Goal: Obtain resource: Obtain resource

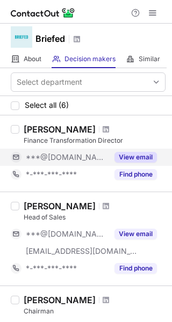
click at [124, 159] on button "View email" at bounding box center [135, 157] width 42 height 11
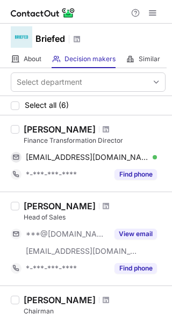
click at [99, 128] on div at bounding box center [106, 129] width 15 height 6
click at [33, 128] on div "Tim Elms" at bounding box center [60, 129] width 72 height 11
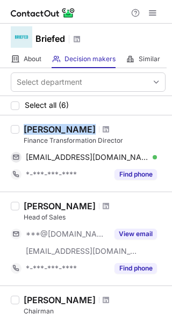
click at [33, 128] on div "Tim Elms" at bounding box center [60, 129] width 72 height 11
copy div "Tim Elms"
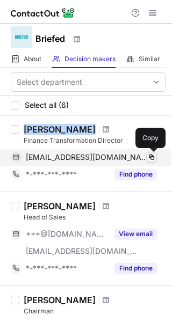
click at [151, 158] on span at bounding box center [151, 157] width 9 height 9
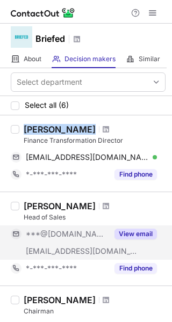
click at [143, 234] on button "View email" at bounding box center [135, 234] width 42 height 11
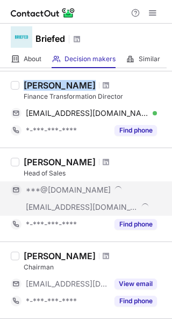
scroll to position [45, 0]
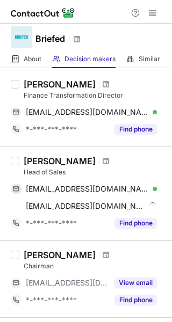
click at [39, 159] on div "Cormac Dunne" at bounding box center [60, 161] width 72 height 11
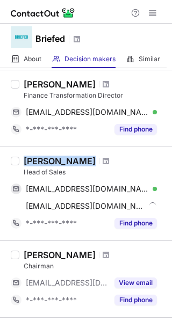
click at [39, 159] on div "Cormac Dunne" at bounding box center [60, 161] width 72 height 11
copy div "Cormac Dunne"
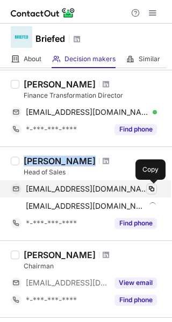
click at [153, 189] on span at bounding box center [151, 189] width 9 height 9
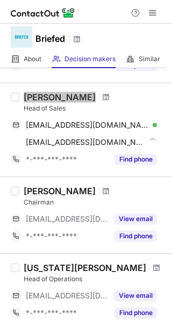
scroll to position [110, 0]
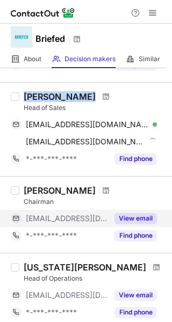
click at [138, 214] on button "View email" at bounding box center [135, 218] width 42 height 11
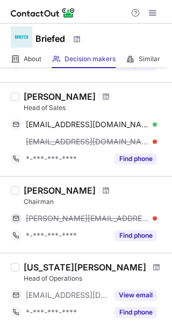
click at [31, 185] on div "Colin F" at bounding box center [60, 190] width 72 height 11
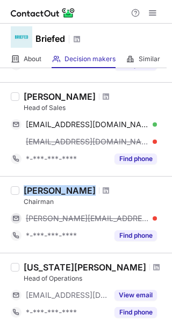
click at [31, 185] on div "Colin F" at bounding box center [60, 190] width 72 height 11
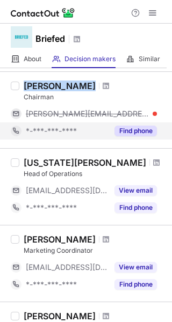
scroll to position [215, 0]
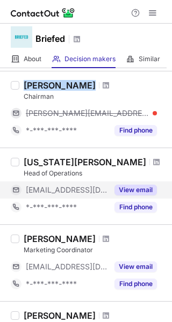
click at [129, 189] on button "View email" at bounding box center [135, 190] width 42 height 11
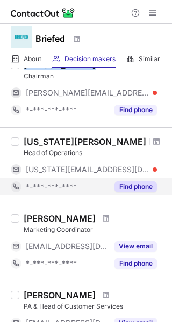
scroll to position [237, 0]
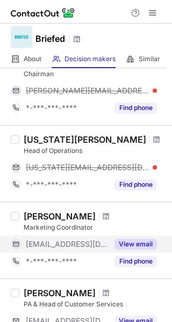
click at [137, 239] on button "View email" at bounding box center [135, 244] width 42 height 11
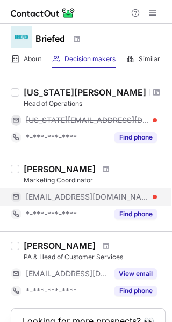
scroll to position [267, 0]
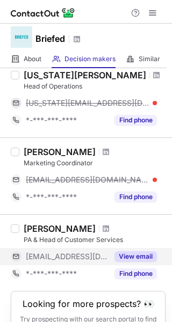
click at [131, 253] on button "View email" at bounding box center [135, 256] width 42 height 11
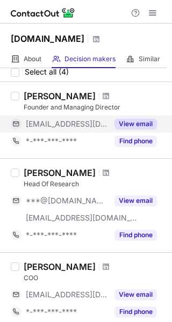
scroll to position [32, 0]
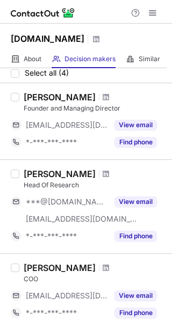
drag, startPoint x: 100, startPoint y: 151, endPoint x: 50, endPoint y: 92, distance: 77.8
click at [50, 92] on div "William Mitting" at bounding box center [60, 97] width 72 height 11
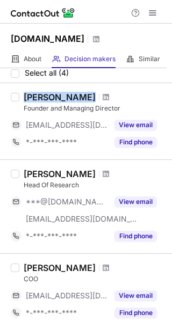
click at [50, 92] on div "William Mitting" at bounding box center [60, 97] width 72 height 11
copy div "William Mitting"
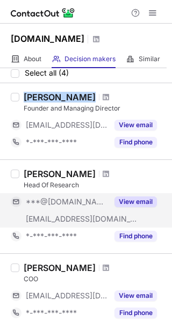
click at [132, 204] on button "View email" at bounding box center [135, 202] width 42 height 11
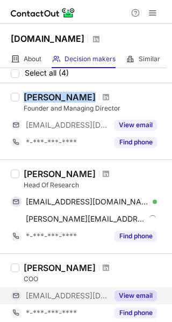
click at [135, 294] on button "View email" at bounding box center [135, 296] width 42 height 11
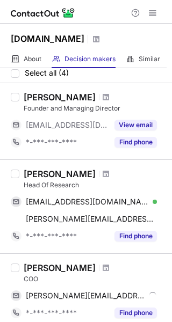
click at [57, 172] on div "Ross Lancaster" at bounding box center [60, 174] width 72 height 11
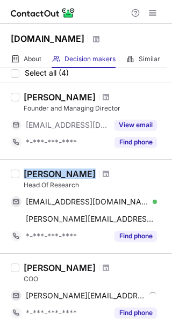
click at [57, 172] on div "Ross Lancaster" at bounding box center [60, 174] width 72 height 11
copy div "Ross Lancaster"
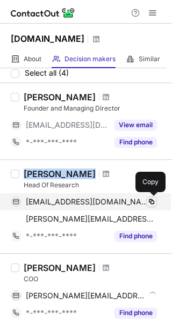
click at [149, 201] on span at bounding box center [151, 202] width 9 height 9
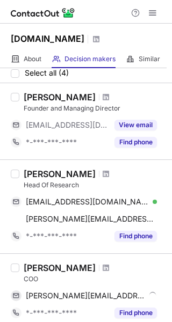
click at [46, 266] on div "Olivia Bray" at bounding box center [60, 268] width 72 height 11
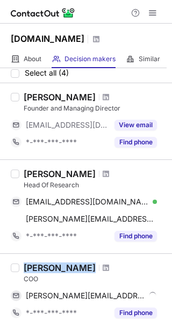
copy div "Olivia Bray"
drag, startPoint x: 46, startPoint y: 266, endPoint x: 105, endPoint y: 255, distance: 59.6
click at [105, 255] on div "Olivia Bray COO olivia@acuiti.io Copy *-***-***-**** Find phone" at bounding box center [86, 291] width 172 height 77
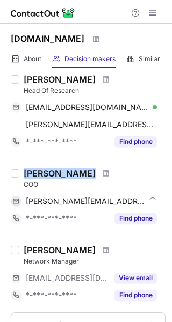
scroll to position [127, 0]
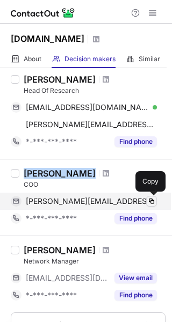
click at [149, 200] on span at bounding box center [151, 201] width 9 height 9
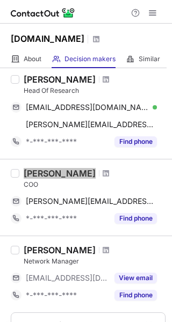
scroll to position [198, 0]
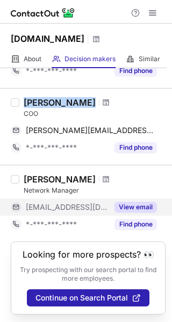
click at [126, 209] on button "View email" at bounding box center [135, 207] width 42 height 11
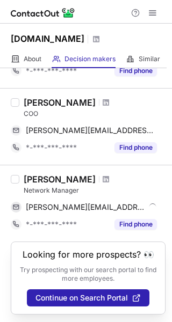
click at [38, 180] on div "Nick Pitt" at bounding box center [60, 179] width 72 height 11
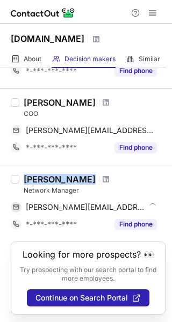
click at [38, 180] on div "Nick Pitt" at bounding box center [60, 179] width 72 height 11
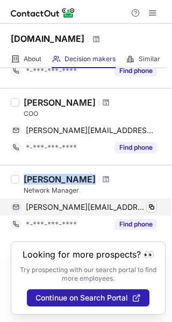
copy div "Nick Pitt"
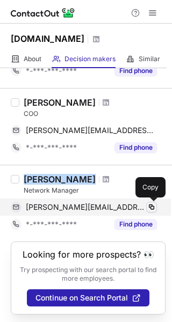
click at [151, 206] on span at bounding box center [151, 207] width 9 height 9
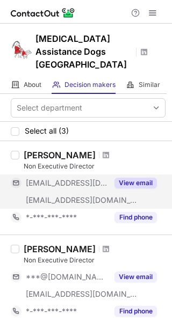
click at [126, 178] on button "View email" at bounding box center [135, 183] width 42 height 11
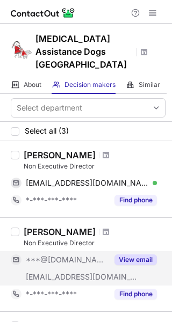
click at [135, 272] on span "[EMAIL_ADDRESS][DOMAIN_NAME]" at bounding box center [82, 277] width 112 height 10
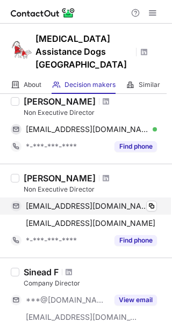
scroll to position [54, 0]
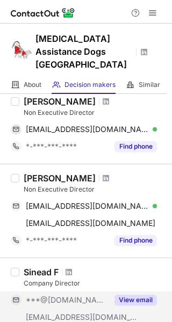
click at [138, 295] on button "View email" at bounding box center [135, 300] width 42 height 11
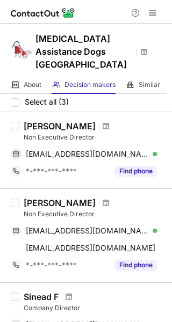
scroll to position [0, 0]
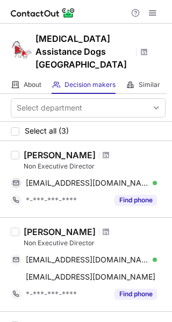
click at [74, 150] on div "[PERSON_NAME]" at bounding box center [60, 155] width 72 height 11
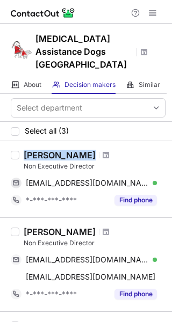
click at [74, 150] on div "[PERSON_NAME]" at bounding box center [60, 155] width 72 height 11
copy div "[PERSON_NAME]"
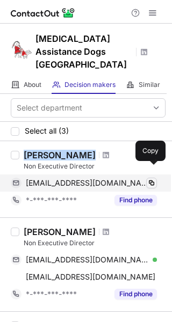
click at [149, 179] on span at bounding box center [151, 183] width 9 height 9
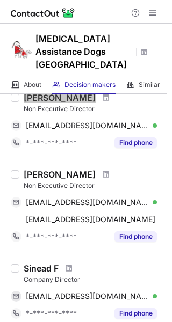
scroll to position [64, 0]
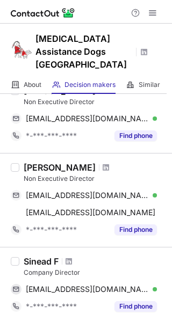
click at [50, 162] on div "[PERSON_NAME]" at bounding box center [60, 167] width 72 height 11
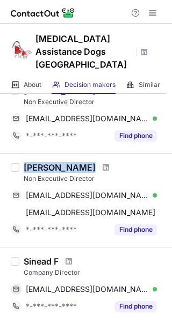
click at [50, 162] on div "[PERSON_NAME]" at bounding box center [60, 167] width 72 height 11
copy div "[PERSON_NAME]"
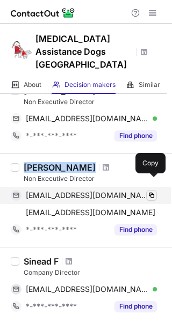
click at [151, 191] on span at bounding box center [151, 195] width 9 height 9
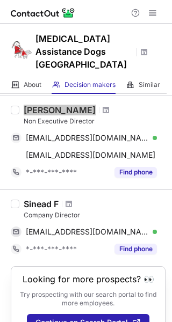
scroll to position [122, 0]
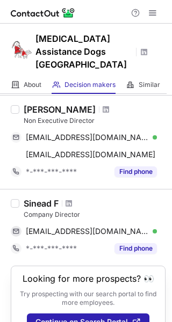
click at [32, 198] on div "Sinead F" at bounding box center [41, 203] width 35 height 11
copy div "Sinead F"
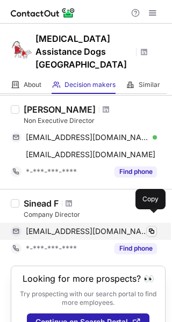
click at [149, 223] on div "sineadafinnegan@gmail.com Verified Copy" at bounding box center [84, 231] width 146 height 17
click at [149, 227] on span at bounding box center [151, 231] width 9 height 9
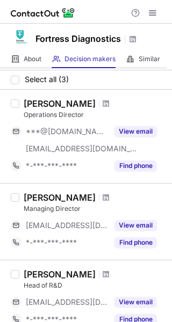
scroll to position [27, 0]
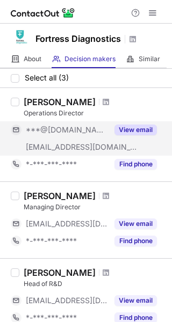
click at [130, 131] on button "View email" at bounding box center [135, 130] width 42 height 11
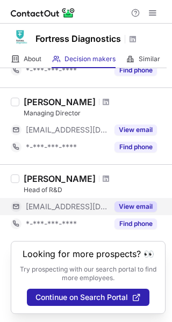
click at [140, 201] on button "View email" at bounding box center [135, 206] width 42 height 11
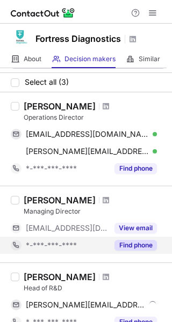
scroll to position [20, 0]
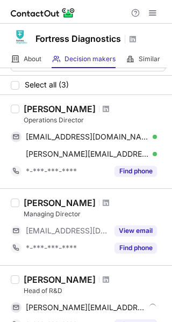
click at [57, 106] on div "Rosita Zolnourian" at bounding box center [60, 109] width 72 height 11
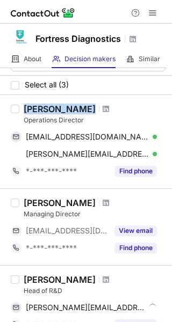
click at [57, 106] on div "Rosita Zolnourian" at bounding box center [60, 109] width 72 height 11
copy div "Rosita Zolnourian"
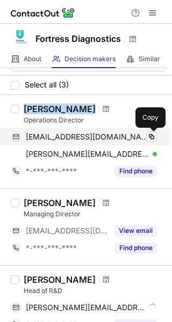
click at [151, 137] on span at bounding box center [151, 137] width 9 height 9
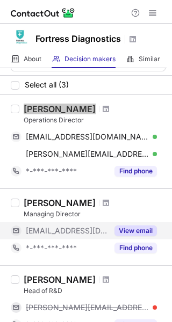
scroll to position [26, 0]
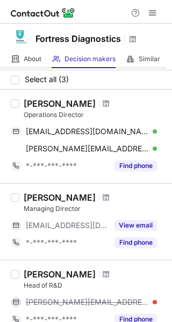
click at [78, 195] on div "Morteza Afrasiabi" at bounding box center [60, 197] width 72 height 11
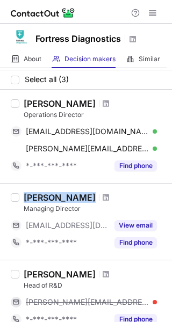
click at [78, 195] on div "Morteza Afrasiabi" at bounding box center [60, 197] width 72 height 11
copy div "Morteza Afrasiabi"
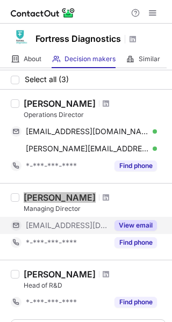
scroll to position [62, 0]
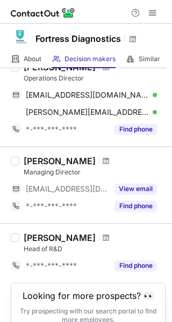
click at [82, 239] on div "Lawrence Mcgrath" at bounding box center [60, 238] width 72 height 11
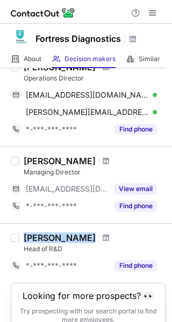
copy div "Lawrence Mcgrath"
click at [82, 239] on div "Lawrence Mcgrath" at bounding box center [60, 238] width 72 height 11
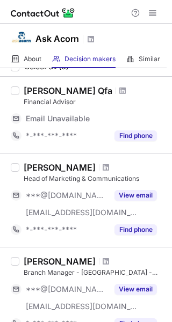
scroll to position [40, 0]
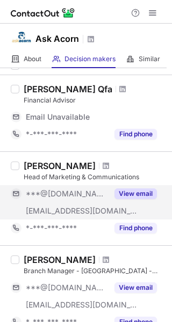
click at [141, 195] on button "View email" at bounding box center [135, 194] width 42 height 11
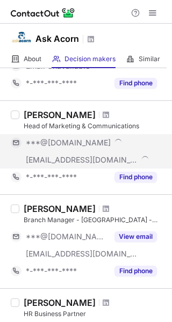
scroll to position [95, 0]
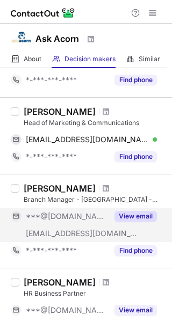
click at [132, 216] on button "View email" at bounding box center [135, 216] width 42 height 11
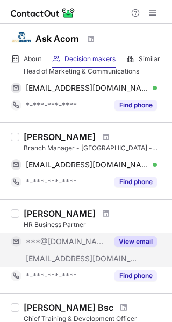
click at [132, 240] on button "View email" at bounding box center [135, 241] width 42 height 11
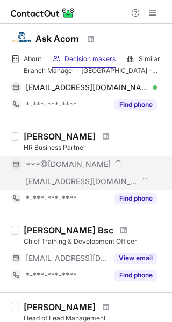
scroll to position [208, 0]
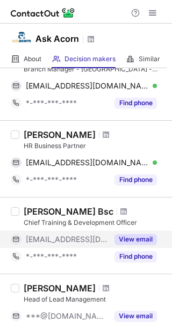
click at [134, 232] on div "View email" at bounding box center [132, 239] width 49 height 17
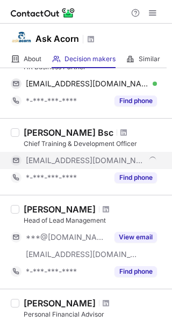
scroll to position [287, 0]
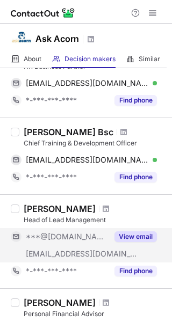
click at [133, 242] on div "View email" at bounding box center [132, 236] width 49 height 17
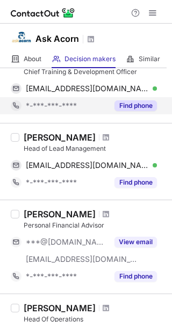
scroll to position [360, 0]
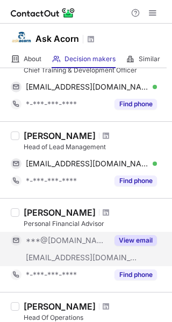
click at [132, 236] on button "View email" at bounding box center [135, 240] width 42 height 11
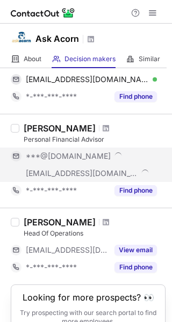
scroll to position [453, 0]
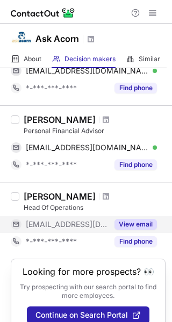
click at [127, 222] on button "View email" at bounding box center [135, 224] width 42 height 11
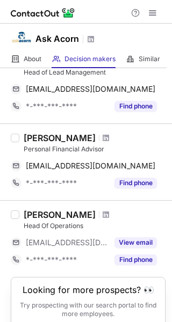
scroll to position [436, 0]
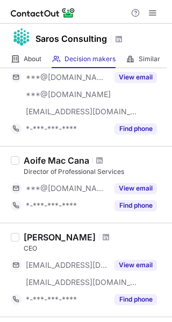
scroll to position [230, 0]
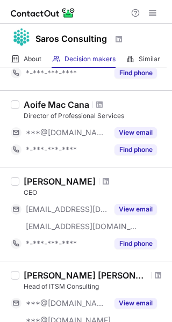
click at [59, 178] on div "[PERSON_NAME]" at bounding box center [60, 181] width 72 height 11
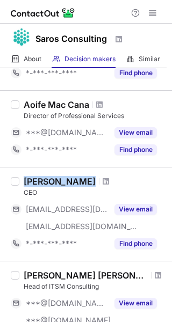
click at [59, 178] on div "[PERSON_NAME]" at bounding box center [60, 181] width 72 height 11
copy div "[PERSON_NAME]"
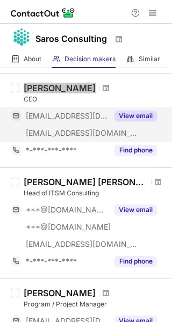
scroll to position [324, 0]
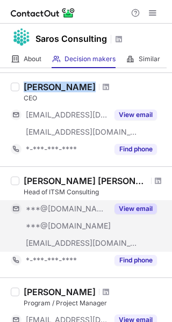
click at [137, 208] on button "View email" at bounding box center [135, 209] width 42 height 11
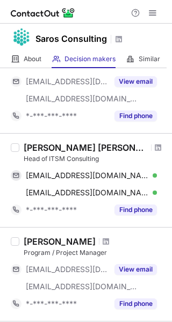
click at [69, 151] on div "[PERSON_NAME] [PERSON_NAME]" at bounding box center [86, 147] width 124 height 11
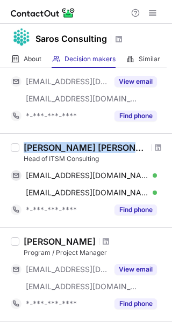
click at [69, 151] on div "[PERSON_NAME] [PERSON_NAME]" at bounding box center [86, 147] width 124 height 11
copy div "[PERSON_NAME] [PERSON_NAME]"
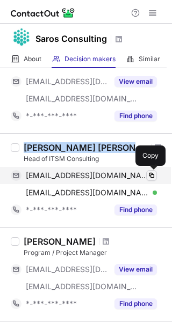
click at [149, 173] on span at bounding box center [151, 175] width 9 height 9
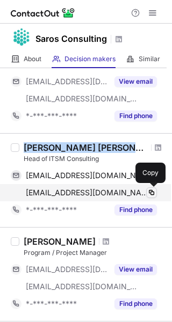
click at [147, 191] on button at bounding box center [151, 192] width 11 height 11
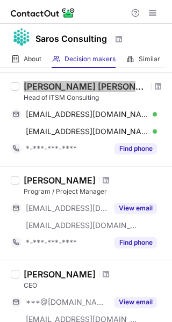
scroll to position [422, 0]
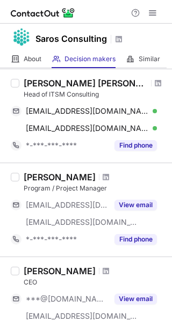
click at [56, 175] on div "[PERSON_NAME]" at bounding box center [60, 177] width 72 height 11
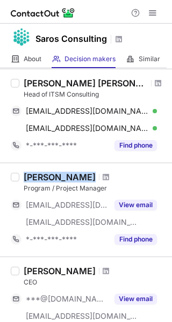
click at [56, 175] on div "[PERSON_NAME]" at bounding box center [60, 177] width 72 height 11
copy div "[PERSON_NAME]"
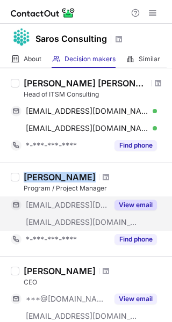
click at [143, 201] on button "View email" at bounding box center [135, 205] width 42 height 11
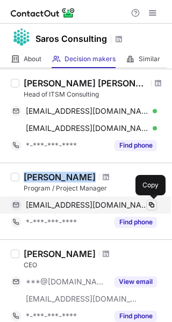
click at [154, 201] on span at bounding box center [151, 205] width 9 height 9
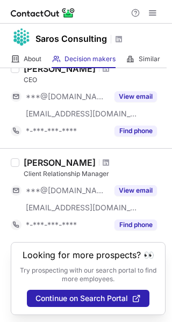
scroll to position [565, 0]
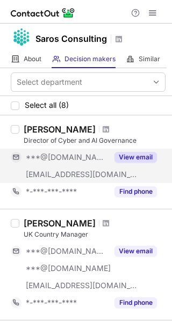
click at [132, 158] on button "View email" at bounding box center [135, 157] width 42 height 11
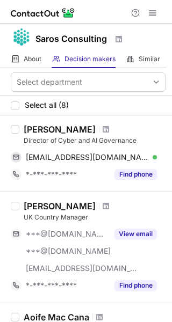
click at [52, 126] on div "[PERSON_NAME]" at bounding box center [60, 129] width 72 height 11
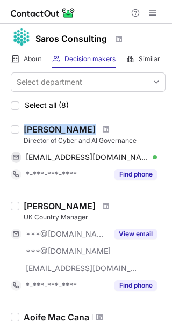
click at [52, 126] on div "Lee Bristow" at bounding box center [60, 129] width 72 height 11
copy div "Lee Bristow"
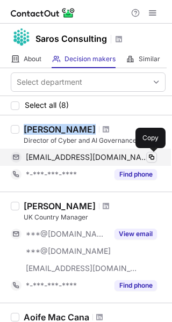
click at [152, 155] on span at bounding box center [151, 157] width 9 height 9
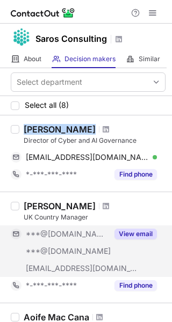
click at [137, 238] on button "View email" at bounding box center [135, 234] width 42 height 11
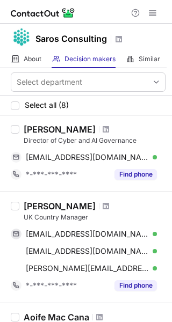
click at [69, 201] on div "Campbell Robertson" at bounding box center [60, 206] width 72 height 11
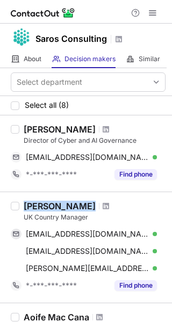
click at [69, 201] on div "Campbell Robertson" at bounding box center [60, 206] width 72 height 11
copy div "Campbell Robertson"
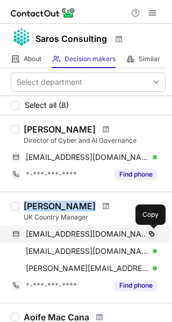
click at [149, 232] on span at bounding box center [151, 234] width 9 height 9
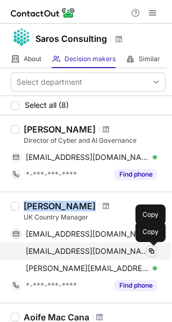
click at [151, 250] on span at bounding box center [151, 251] width 9 height 9
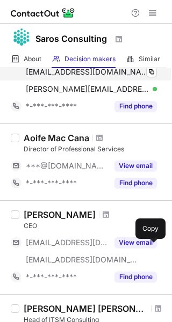
scroll to position [180, 0]
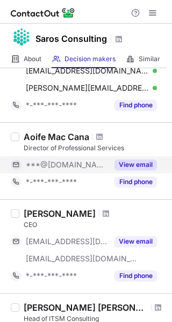
click at [130, 169] on button "View email" at bounding box center [135, 165] width 42 height 11
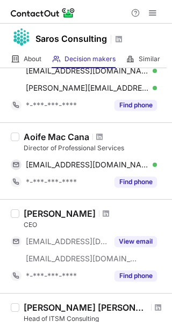
click at [62, 138] on div "Aoife Mac Cana" at bounding box center [57, 137] width 66 height 11
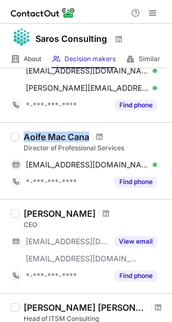
click at [62, 138] on div "Aoife Mac Cana" at bounding box center [57, 137] width 66 height 11
copy div "Aoife Mac Cana"
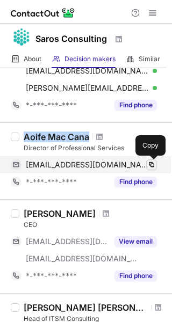
click at [149, 164] on span at bounding box center [151, 165] width 9 height 9
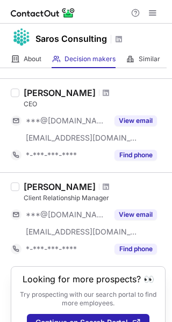
scroll to position [569, 0]
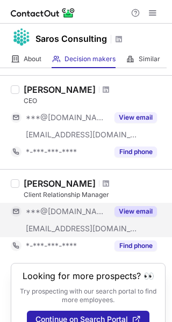
click at [133, 212] on button "View email" at bounding box center [135, 211] width 42 height 11
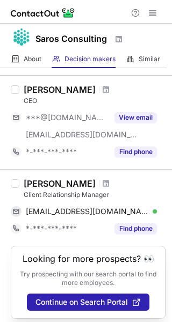
click at [58, 182] on div "Candice Walmsley" at bounding box center [60, 183] width 72 height 11
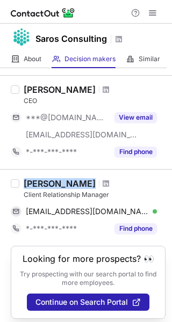
click at [58, 182] on div "Candice Walmsley" at bounding box center [60, 183] width 72 height 11
copy div "Candice Walmsley"
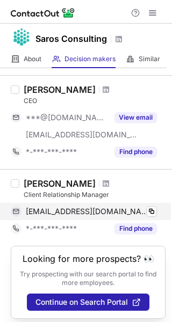
click at [146, 207] on div "candicevds@hotmail.com Verified" at bounding box center [91, 212] width 131 height 10
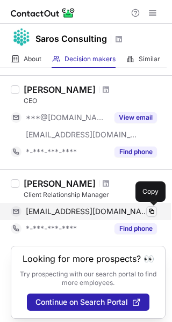
click at [154, 211] on span at bounding box center [151, 211] width 9 height 9
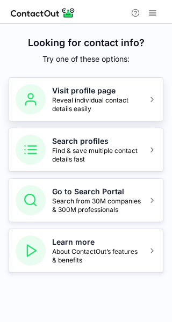
click at [131, 98] on span "Reveal individual contact details easily" at bounding box center [96, 104] width 89 height 17
click at [153, 96] on span at bounding box center [152, 99] width 9 height 9
click at [132, 94] on h5 "Visit profile page" at bounding box center [96, 90] width 89 height 11
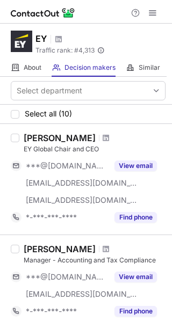
click at [55, 139] on div "[PERSON_NAME]" at bounding box center [60, 138] width 72 height 11
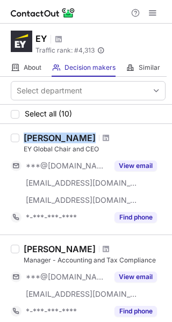
click at [55, 139] on div "[PERSON_NAME]" at bounding box center [60, 138] width 72 height 11
copy div "[PERSON_NAME]"
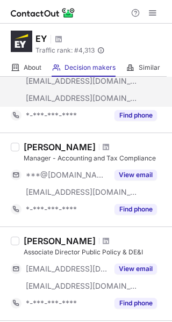
scroll to position [105, 0]
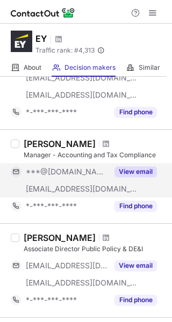
click at [130, 172] on button "View email" at bounding box center [135, 171] width 42 height 11
click at [75, 136] on div "[PERSON_NAME] Manager - Accounting and Tax Compliance ***@[DOMAIN_NAME] [EMAIL_…" at bounding box center [86, 176] width 172 height 94
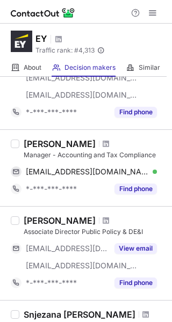
drag, startPoint x: 75, startPoint y: 136, endPoint x: 69, endPoint y: 141, distance: 8.0
click at [69, 141] on div "Richard Okunola Manager - Accounting and Tax Compliance okunolarichard@gmail.co…" at bounding box center [86, 167] width 172 height 77
click at [69, 141] on div "Richard Okunola" at bounding box center [60, 144] width 72 height 11
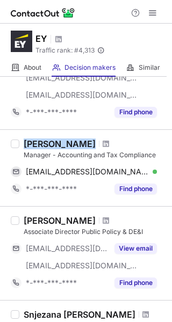
click at [69, 141] on div "Richard Okunola" at bounding box center [60, 144] width 72 height 11
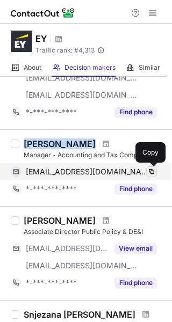
click at [151, 169] on span at bounding box center [151, 172] width 9 height 9
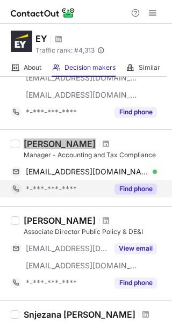
scroll to position [173, 0]
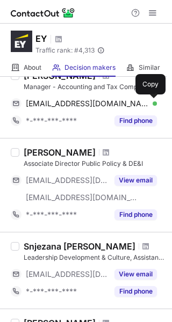
click at [84, 155] on div "Natalya Nepomnyashcha" at bounding box center [60, 152] width 72 height 11
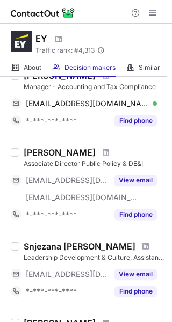
click at [84, 155] on div "Natalya Nepomnyashcha" at bounding box center [60, 152] width 72 height 11
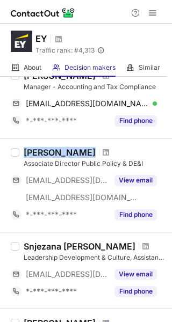
click at [84, 155] on div "Natalya Nepomnyashcha" at bounding box center [60, 152] width 72 height 11
copy div "Natalya Nepomnyashcha"
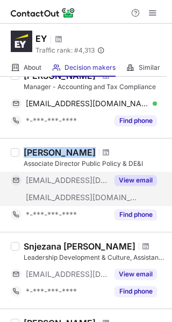
click at [138, 182] on button "View email" at bounding box center [135, 180] width 42 height 11
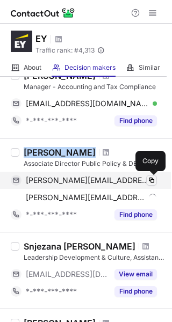
click at [149, 182] on span at bounding box center [151, 180] width 9 height 9
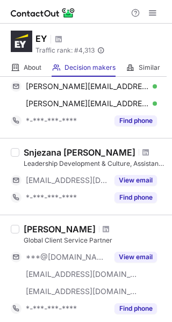
scroll to position [269, 0]
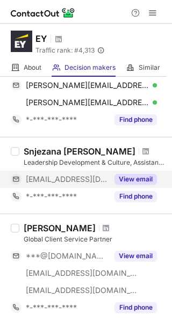
click at [137, 179] on button "View email" at bounding box center [135, 179] width 42 height 11
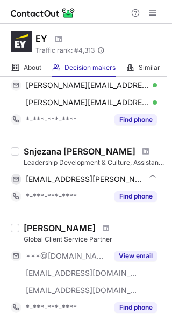
click at [78, 150] on div "Snjezana Ana Billian" at bounding box center [80, 151] width 112 height 11
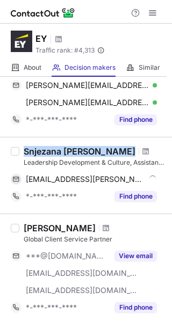
click at [78, 150] on div "Snjezana Ana Billian" at bounding box center [80, 151] width 112 height 11
copy div "Snjezana Ana Billian"
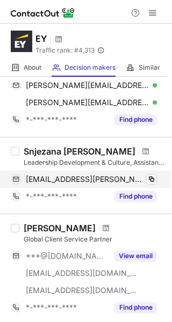
click at [146, 175] on div "snjezana.billian@ey.com" at bounding box center [91, 180] width 131 height 10
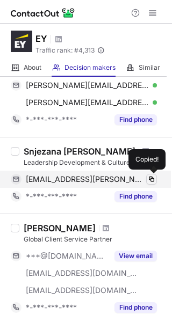
click at [148, 175] on span at bounding box center [151, 179] width 9 height 9
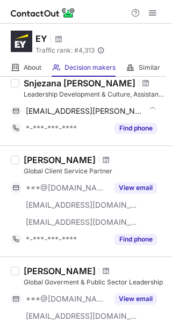
scroll to position [337, 0]
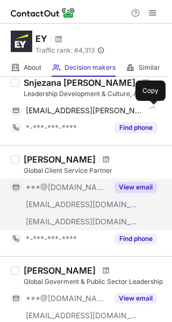
click at [134, 180] on div "View email" at bounding box center [132, 187] width 49 height 17
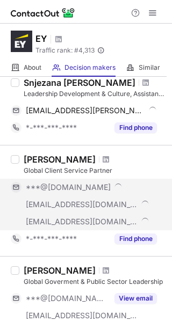
click at [62, 154] on div "Benoit Laclau" at bounding box center [60, 159] width 72 height 11
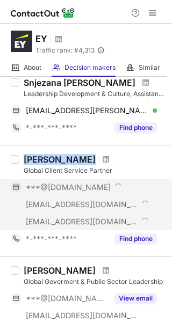
click at [62, 154] on div "Benoit Laclau" at bounding box center [60, 159] width 72 height 11
copy div "Benoit Laclau"
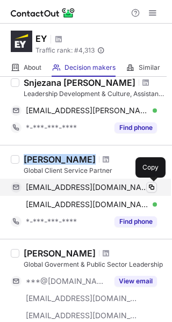
click at [150, 187] on span at bounding box center [151, 187] width 9 height 9
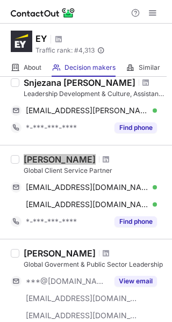
scroll to position [392, 0]
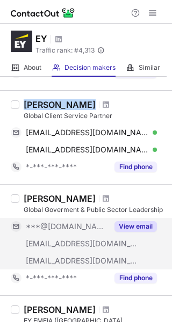
click at [144, 227] on button "View email" at bounding box center [135, 226] width 42 height 11
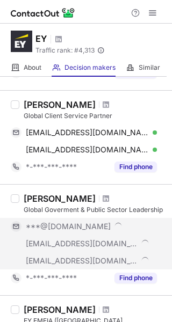
click at [49, 194] on div "Rohan Malik" at bounding box center [60, 198] width 72 height 11
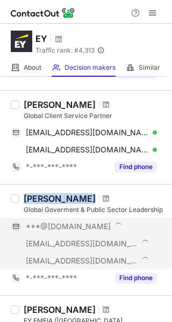
click at [49, 194] on div "Rohan Malik" at bounding box center [60, 198] width 72 height 11
copy div "Rohan Malik"
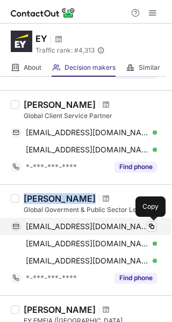
click at [153, 227] on span at bounding box center [151, 226] width 9 height 9
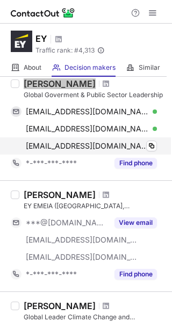
scroll to position [510, 0]
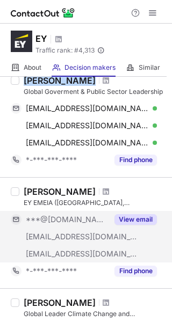
click at [139, 215] on button "View email" at bounding box center [135, 219] width 42 height 11
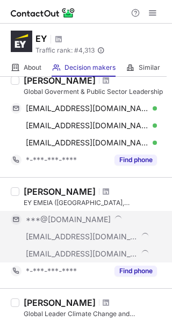
click at [70, 186] on div "Julie Linn Teigland" at bounding box center [60, 191] width 72 height 11
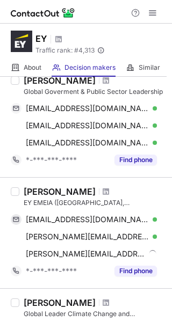
click at [70, 186] on div "Julie Linn Teigland" at bounding box center [60, 191] width 72 height 11
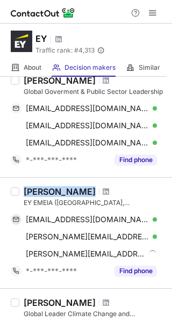
click at [70, 186] on div "Julie Linn Teigland" at bounding box center [60, 191] width 72 height 11
copy div "Julie Linn Teigland"
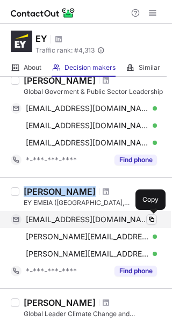
click at [151, 216] on span at bounding box center [151, 219] width 9 height 9
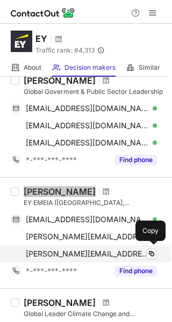
scroll to position [601, 0]
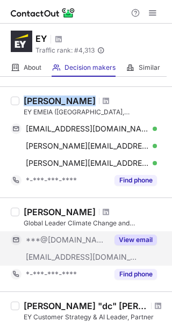
click at [134, 241] on button "View email" at bounding box center [135, 240] width 42 height 11
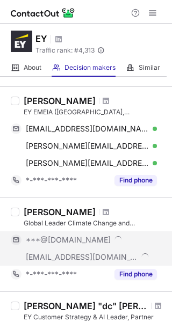
click at [61, 215] on div "Matthew Bell" at bounding box center [60, 212] width 72 height 11
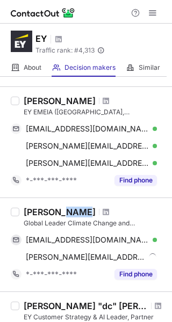
click at [61, 215] on div "Matthew Bell" at bounding box center [60, 212] width 72 height 11
copy div "Matthew Bell"
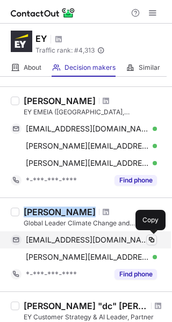
click at [155, 238] on span at bounding box center [151, 240] width 9 height 9
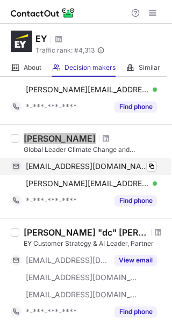
scroll to position [677, 0]
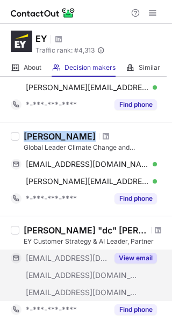
click at [140, 257] on button "View email" at bounding box center [135, 258] width 42 height 11
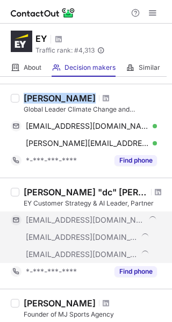
scroll to position [717, 0]
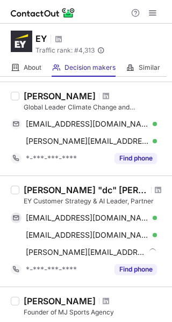
click at [68, 192] on div "David "dc" Clarke" at bounding box center [86, 190] width 124 height 11
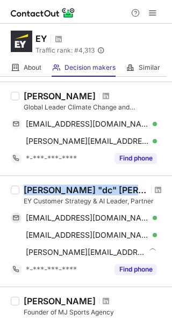
click at [68, 192] on div "David "dc" Clarke" at bounding box center [86, 190] width 124 height 11
copy div "David "dc" Clarke"
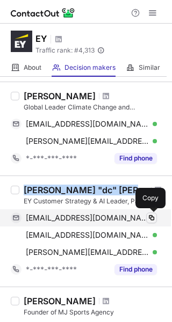
click at [153, 218] on span at bounding box center [151, 218] width 9 height 9
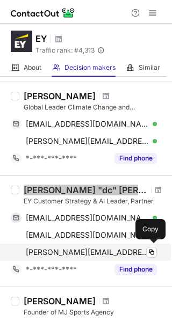
scroll to position [723, 0]
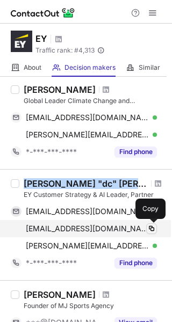
click at [146, 228] on button at bounding box center [151, 228] width 11 height 11
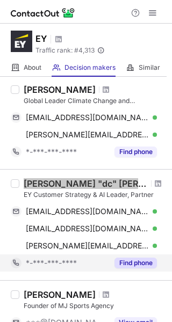
scroll to position [856, 0]
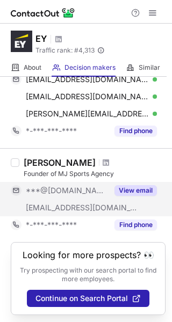
click at [140, 189] on button "View email" at bounding box center [135, 190] width 42 height 11
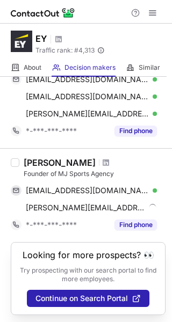
click at [62, 161] on div "Matthew Jeffery" at bounding box center [60, 162] width 72 height 11
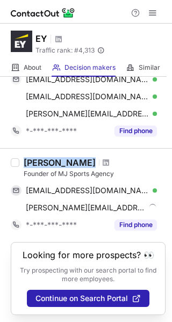
click at [62, 161] on div "Matthew Jeffery" at bounding box center [60, 162] width 72 height 11
copy div "Matthew Jeffery"
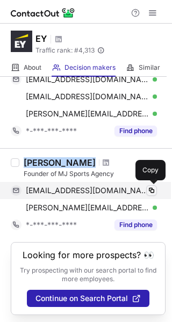
click at [148, 187] on span at bounding box center [151, 190] width 9 height 9
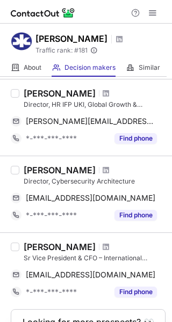
scroll to position [718, 0]
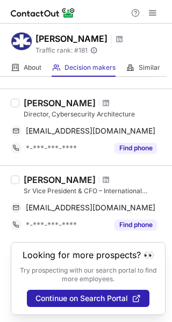
click at [84, 165] on div "[PERSON_NAME] Vice President & CFO – International Personal Care [EMAIL_ADDRESS…" at bounding box center [86, 203] width 172 height 77
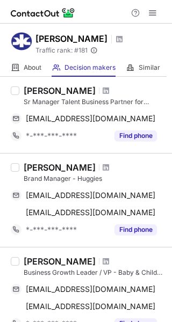
scroll to position [0, 0]
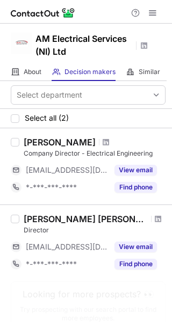
scroll to position [40, 0]
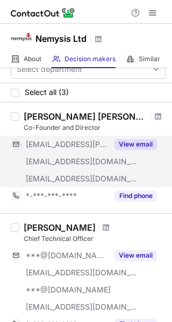
scroll to position [31, 0]
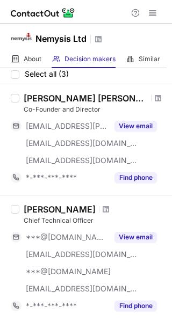
click at [48, 212] on div "Nuno Faria" at bounding box center [60, 209] width 72 height 11
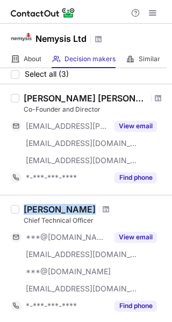
click at [48, 212] on div "Nuno Faria" at bounding box center [60, 209] width 72 height 11
copy div "Nuno Faria"
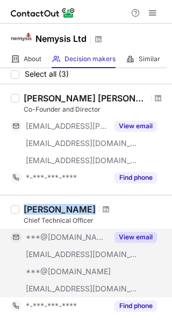
click at [129, 232] on button "View email" at bounding box center [135, 237] width 42 height 11
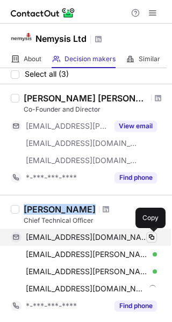
click at [147, 239] on button at bounding box center [151, 237] width 11 height 11
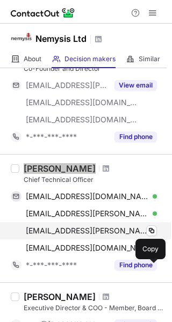
scroll to position [73, 0]
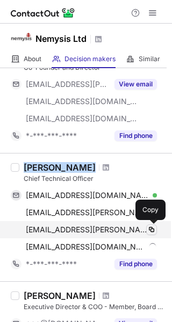
click at [150, 229] on span at bounding box center [151, 230] width 9 height 9
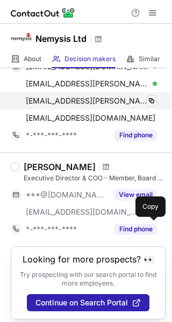
scroll to position [207, 0]
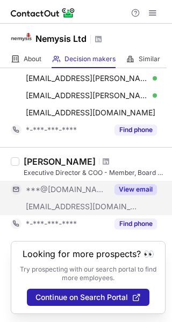
click at [133, 187] on button "View email" at bounding box center [135, 189] width 42 height 11
click at [70, 161] on div "Marco Cartolari" at bounding box center [60, 161] width 72 height 11
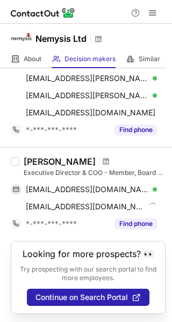
click at [70, 161] on div "Marco Cartolari" at bounding box center [60, 161] width 72 height 11
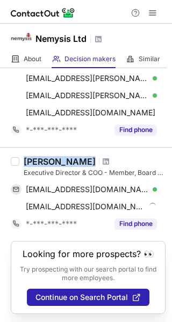
click at [70, 161] on div "Marco Cartolari" at bounding box center [60, 161] width 72 height 11
copy div "Marco Cartolari"
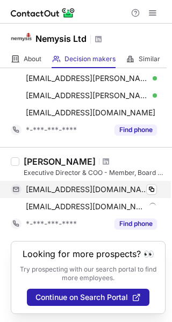
click at [154, 183] on div "marcocartolari@gmail.com Verified Copy" at bounding box center [84, 189] width 146 height 17
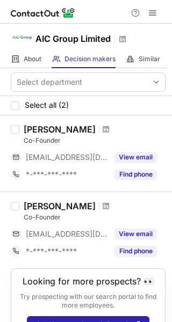
scroll to position [27, 0]
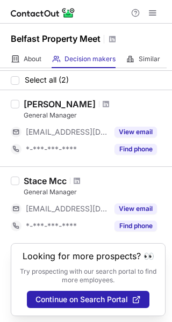
scroll to position [24, 0]
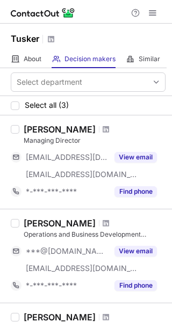
scroll to position [2, 0]
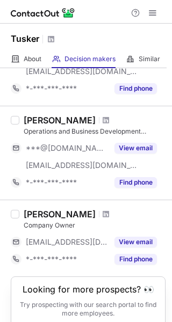
scroll to position [106, 0]
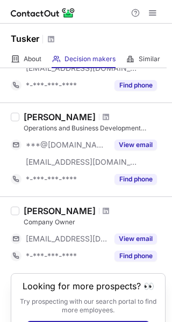
click at [55, 212] on div "[PERSON_NAME]" at bounding box center [60, 211] width 72 height 11
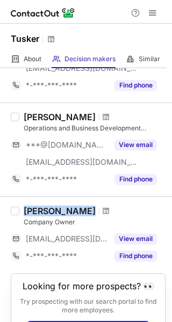
click at [55, 212] on div "[PERSON_NAME]" at bounding box center [60, 211] width 72 height 11
copy div "[PERSON_NAME]"
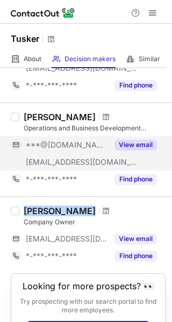
click at [136, 143] on button "View email" at bounding box center [135, 145] width 42 height 11
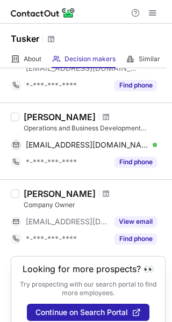
click at [66, 113] on div "[PERSON_NAME]" at bounding box center [60, 117] width 72 height 11
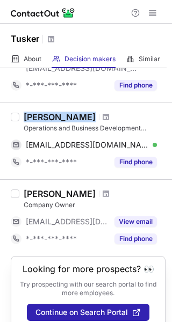
click at [66, 113] on div "[PERSON_NAME]" at bounding box center [60, 117] width 72 height 11
copy div "[PERSON_NAME]"
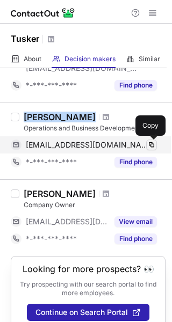
click at [155, 141] on span at bounding box center [151, 145] width 9 height 9
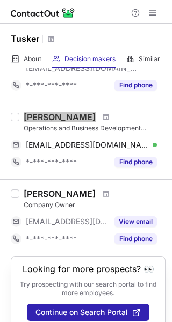
scroll to position [13, 0]
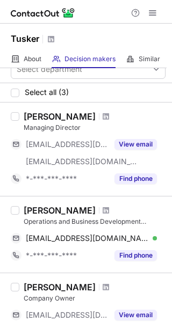
drag, startPoint x: 74, startPoint y: 113, endPoint x: 65, endPoint y: 115, distance: 8.9
click at [99, 115] on div at bounding box center [106, 116] width 15 height 6
drag, startPoint x: 65, startPoint y: 115, endPoint x: 38, endPoint y: 112, distance: 27.0
click at [38, 112] on div "[PERSON_NAME]" at bounding box center [95, 116] width 142 height 11
click at [38, 112] on div "[PERSON_NAME]" at bounding box center [60, 116] width 72 height 11
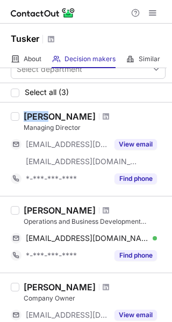
click at [38, 112] on div "[PERSON_NAME]" at bounding box center [60, 116] width 72 height 11
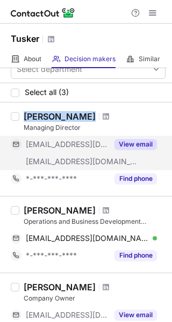
click at [140, 146] on button "View email" at bounding box center [135, 144] width 42 height 11
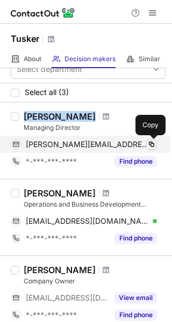
click at [150, 142] on span at bounding box center [151, 144] width 9 height 9
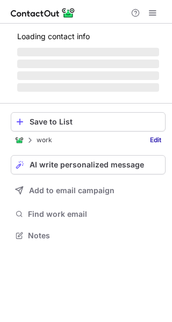
scroll to position [228, 172]
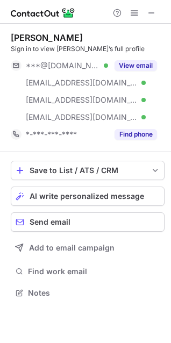
scroll to position [285, 171]
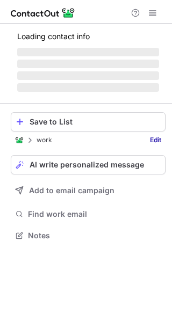
scroll to position [276, 172]
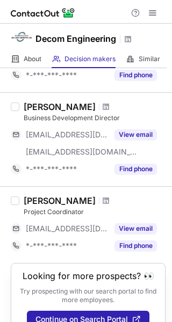
scroll to position [416, 0]
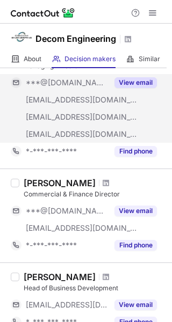
scroll to position [170, 0]
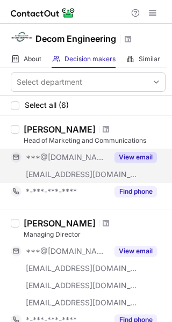
click at [146, 149] on div "View email" at bounding box center [132, 157] width 49 height 17
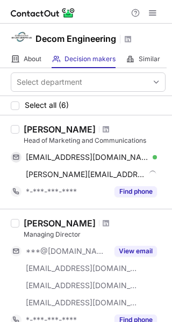
click at [56, 128] on div "[PERSON_NAME]" at bounding box center [60, 129] width 72 height 11
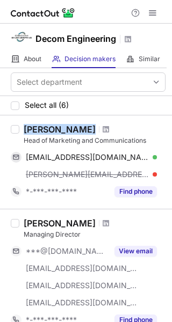
click at [56, 128] on div "[PERSON_NAME]" at bounding box center [60, 129] width 72 height 11
copy div "[PERSON_NAME]"
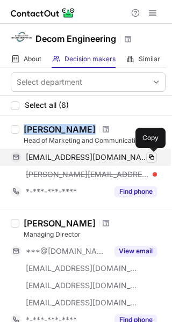
click at [152, 153] on span at bounding box center [151, 157] width 9 height 9
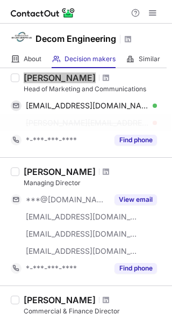
scroll to position [53, 0]
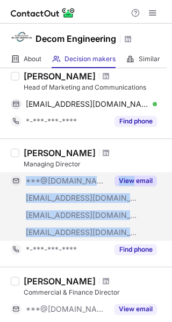
drag, startPoint x: 127, startPoint y: 193, endPoint x: 133, endPoint y: 184, distance: 10.4
click at [133, 184] on div "***@[DOMAIN_NAME] [EMAIL_ADDRESS][DOMAIN_NAME] [EMAIL_ADDRESS][DOMAIN_NAME] [EM…" at bounding box center [88, 206] width 155 height 69
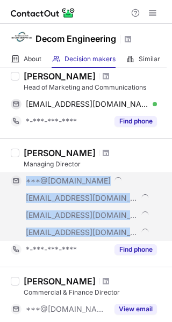
click at [133, 184] on div "***@[DOMAIN_NAME]" at bounding box center [91, 181] width 131 height 10
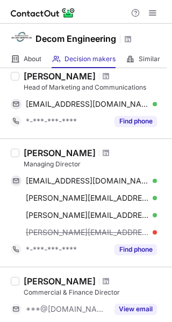
click at [60, 156] on div "[PERSON_NAME]" at bounding box center [60, 153] width 72 height 11
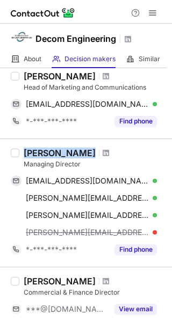
click at [60, 156] on div "[PERSON_NAME]" at bounding box center [60, 153] width 72 height 11
copy div "[PERSON_NAME]"
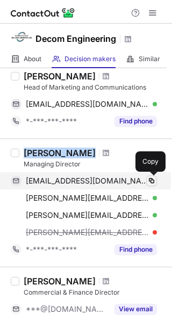
click at [152, 181] on span at bounding box center [151, 181] width 9 height 9
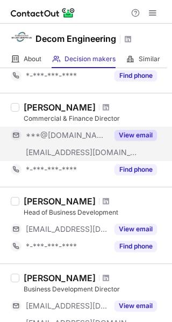
scroll to position [213, 0]
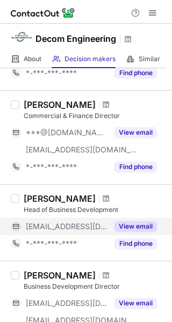
click at [132, 220] on div "View email" at bounding box center [132, 226] width 49 height 17
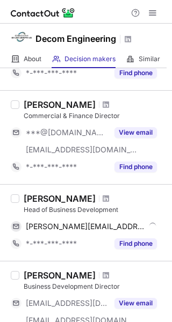
click at [60, 195] on div "[PERSON_NAME]" at bounding box center [60, 198] width 72 height 11
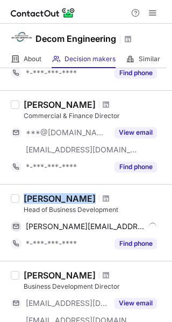
click at [60, 195] on div "[PERSON_NAME]" at bounding box center [60, 198] width 72 height 11
copy div "[PERSON_NAME]"
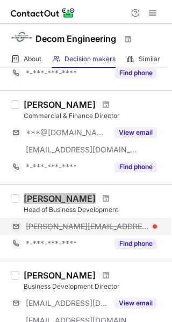
scroll to position [291, 0]
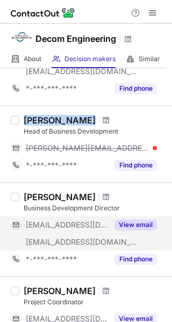
click at [147, 222] on button "View email" at bounding box center [135, 225] width 42 height 11
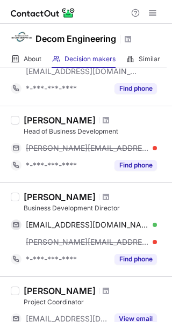
click at [54, 197] on div "[PERSON_NAME]" at bounding box center [60, 197] width 72 height 11
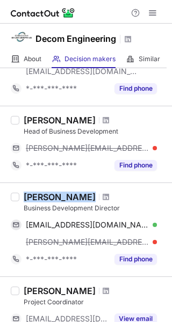
click at [54, 197] on div "[PERSON_NAME]" at bounding box center [60, 197] width 72 height 11
copy div "[PERSON_NAME]"
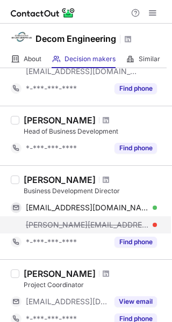
click at [149, 223] on div "geoff@decomengineering.co.uk" at bounding box center [91, 225] width 131 height 10
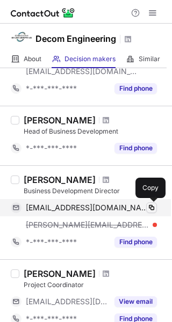
click at [148, 207] on span at bounding box center [151, 208] width 9 height 9
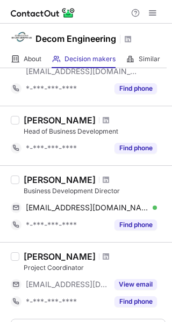
scroll to position [368, 0]
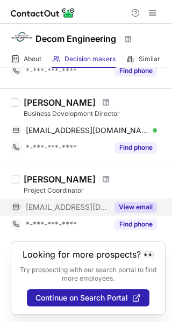
click at [142, 202] on button "View email" at bounding box center [135, 207] width 42 height 11
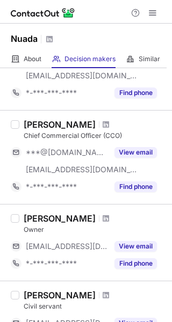
scroll to position [292, 0]
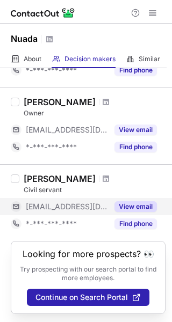
click at [128, 206] on button "View email" at bounding box center [135, 206] width 42 height 11
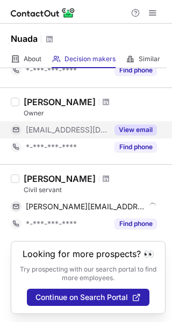
click at [136, 132] on button "View email" at bounding box center [135, 130] width 42 height 11
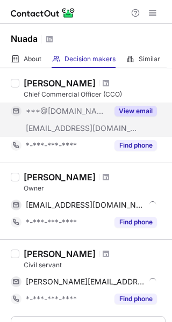
click at [132, 114] on button "View email" at bounding box center [135, 111] width 42 height 11
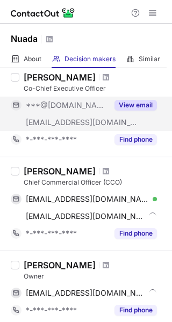
click at [126, 106] on button "View email" at bounding box center [135, 105] width 42 height 11
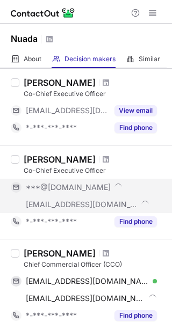
scroll to position [43, 0]
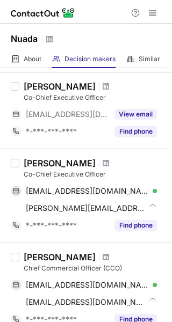
click at [126, 106] on div "View email" at bounding box center [132, 114] width 49 height 17
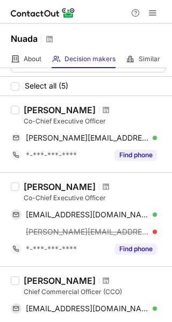
scroll to position [0, 0]
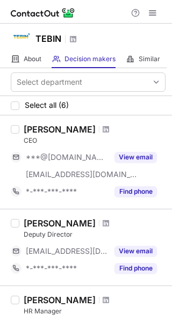
scroll to position [92, 0]
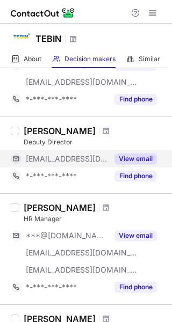
click at [137, 157] on button "View email" at bounding box center [135, 159] width 42 height 11
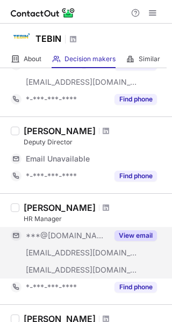
click at [138, 229] on div "View email" at bounding box center [132, 235] width 49 height 17
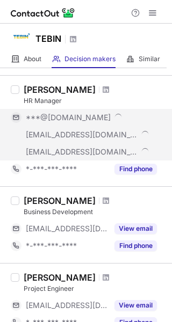
scroll to position [217, 0]
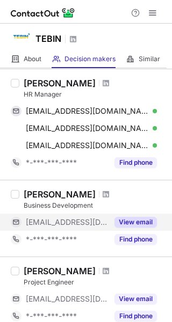
click at [134, 221] on button "View email" at bounding box center [135, 222] width 42 height 11
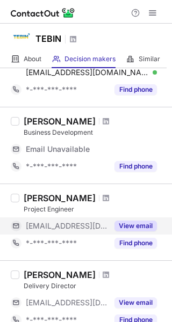
click at [129, 221] on button "View email" at bounding box center [135, 226] width 42 height 11
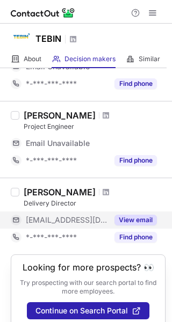
click at [126, 221] on button "View email" at bounding box center [135, 220] width 42 height 11
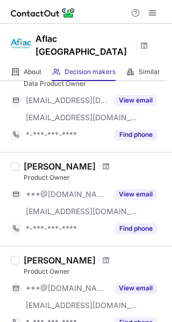
scroll to position [813, 0]
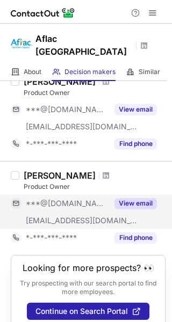
click at [132, 198] on button "View email" at bounding box center [135, 203] width 42 height 11
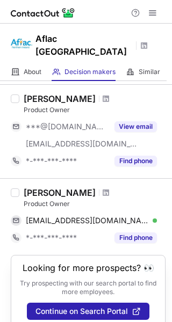
click at [148, 105] on div "Product Owner" at bounding box center [95, 110] width 142 height 10
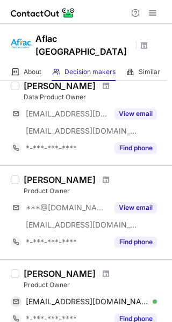
scroll to position [702, 0]
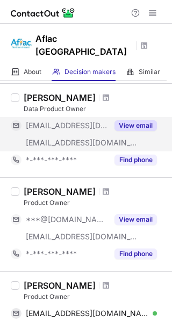
click at [134, 120] on button "View email" at bounding box center [135, 125] width 42 height 11
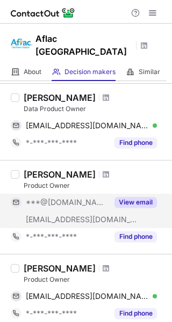
click at [134, 197] on button "View email" at bounding box center [135, 202] width 42 height 11
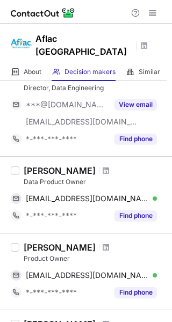
scroll to position [598, 0]
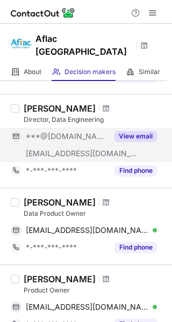
click at [136, 131] on button "View email" at bounding box center [135, 136] width 42 height 11
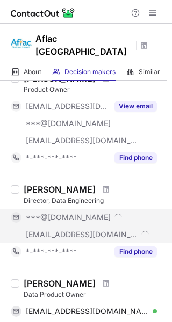
scroll to position [516, 0]
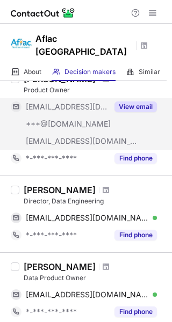
click at [130, 98] on div "View email" at bounding box center [132, 106] width 49 height 17
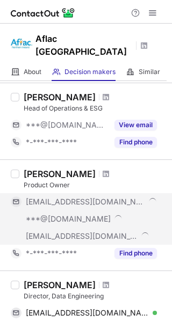
scroll to position [410, 0]
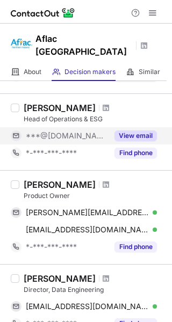
click at [136, 131] on button "View email" at bounding box center [135, 136] width 42 height 11
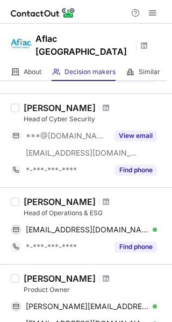
click at [136, 131] on button "View email" at bounding box center [135, 136] width 42 height 11
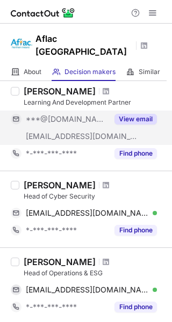
click at [128, 114] on button "View email" at bounding box center [135, 119] width 42 height 11
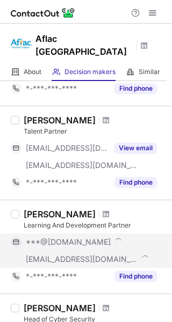
scroll to position [112, 0]
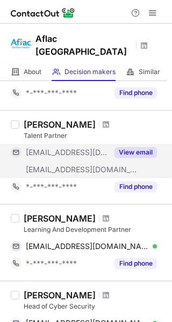
click at [133, 147] on button "View email" at bounding box center [135, 152] width 42 height 11
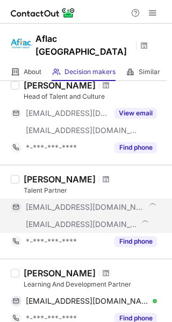
scroll to position [56, 0]
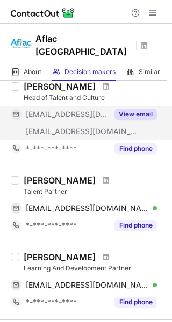
click at [129, 109] on button "View email" at bounding box center [135, 114] width 42 height 11
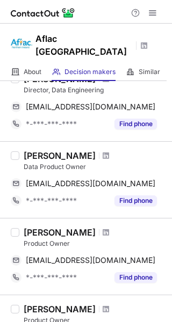
scroll to position [542, 0]
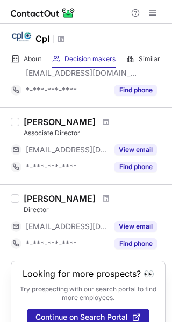
scroll to position [830, 0]
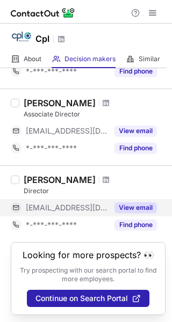
click at [116, 210] on button "View email" at bounding box center [135, 207] width 42 height 11
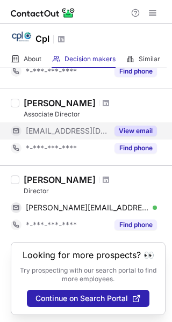
click at [134, 122] on div "View email" at bounding box center [132, 130] width 49 height 17
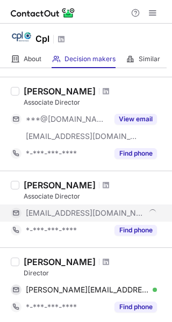
scroll to position [742, 0]
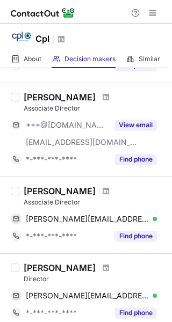
click at [134, 122] on button "View email" at bounding box center [135, 125] width 42 height 11
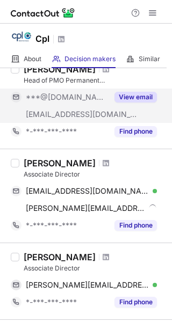
click at [132, 98] on button "View email" at bounding box center [135, 97] width 42 height 11
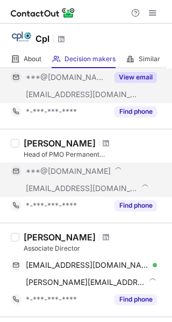
click at [129, 79] on button "View email" at bounding box center [135, 77] width 42 height 11
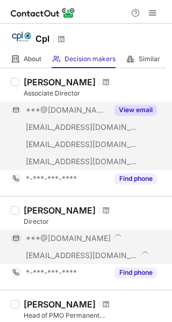
click at [133, 105] on button "View email" at bounding box center [135, 110] width 42 height 11
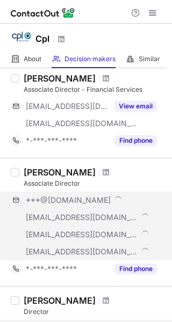
click at [133, 105] on button "View email" at bounding box center [135, 106] width 42 height 11
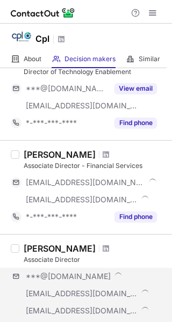
scroll to position [269, 0]
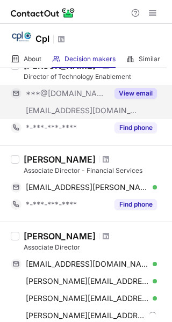
click at [132, 95] on button "View email" at bounding box center [135, 93] width 42 height 11
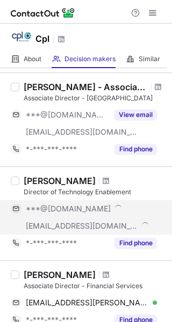
scroll to position [149, 0]
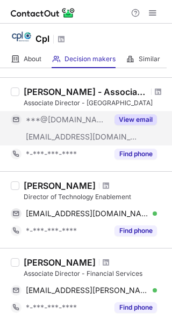
click at [135, 111] on div "View email" at bounding box center [132, 119] width 49 height 17
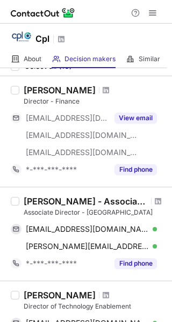
click at [135, 111] on div "View email" at bounding box center [132, 118] width 49 height 17
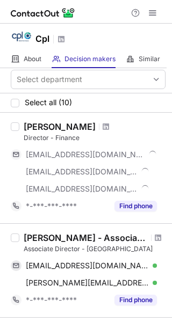
scroll to position [0, 0]
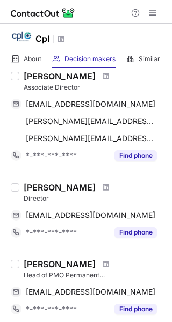
scroll to position [397, 0]
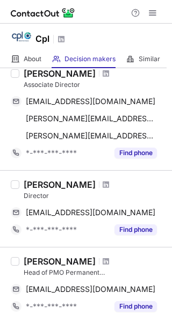
click at [64, 173] on div "[PERSON_NAME] Director [PERSON_NAME][EMAIL_ADDRESS][DOMAIN_NAME] Copy *-***-***…" at bounding box center [86, 208] width 172 height 77
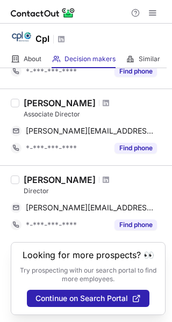
scroll to position [0, 0]
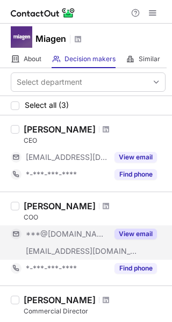
click at [131, 238] on button "View email" at bounding box center [135, 234] width 42 height 11
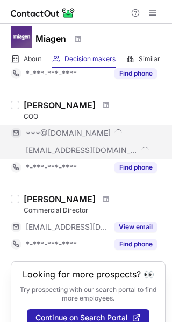
scroll to position [121, 0]
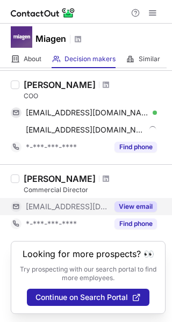
click at [132, 202] on button "View email" at bounding box center [135, 206] width 42 height 11
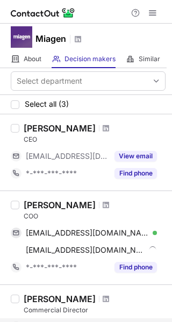
scroll to position [0, 0]
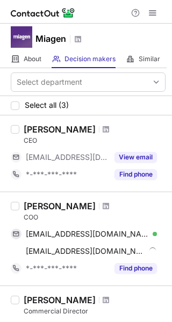
click at [59, 129] on div "[PERSON_NAME]" at bounding box center [60, 129] width 72 height 11
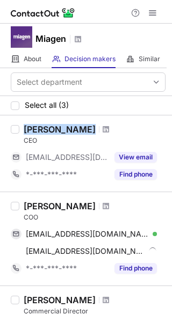
click at [59, 129] on div "[PERSON_NAME]" at bounding box center [60, 129] width 72 height 11
copy div "[PERSON_NAME]"
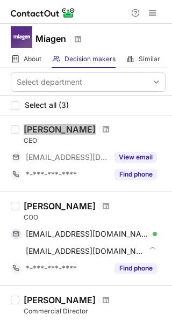
scroll to position [27, 0]
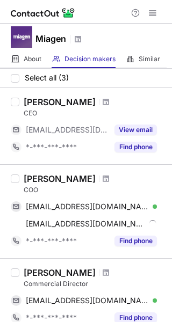
click at [47, 178] on div "[PERSON_NAME]" at bounding box center [60, 178] width 72 height 11
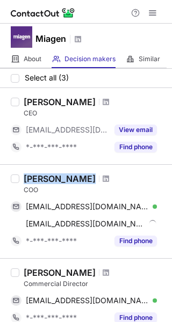
click at [47, 178] on div "[PERSON_NAME]" at bounding box center [60, 178] width 72 height 11
copy div "[PERSON_NAME]"
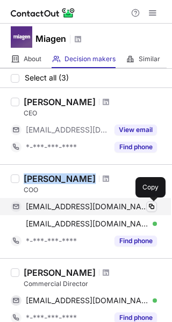
click at [146, 203] on button at bounding box center [151, 206] width 11 height 11
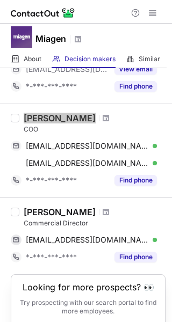
scroll to position [90, 0]
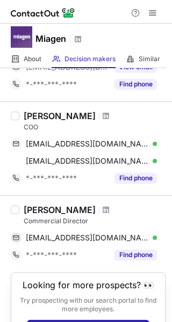
click at [59, 211] on div "Ciara Hogan" at bounding box center [60, 210] width 72 height 11
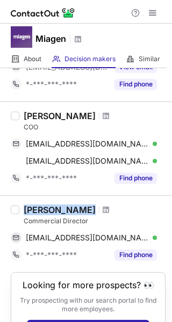
click at [59, 211] on div "Ciara Hogan" at bounding box center [60, 210] width 72 height 11
copy div "Ciara Hogan"
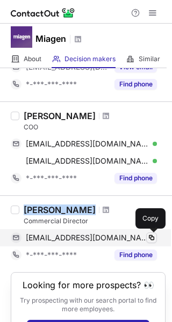
click at [149, 236] on span at bounding box center [151, 238] width 9 height 9
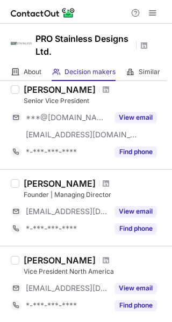
scroll to position [52, 0]
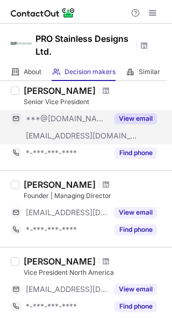
click at [140, 116] on button "View email" at bounding box center [135, 118] width 42 height 11
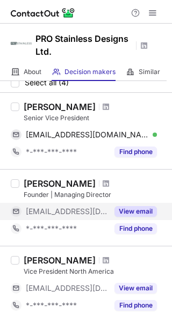
scroll to position [35, 0]
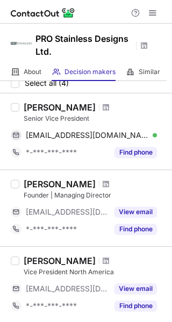
click at [64, 186] on div "Hugh Mcdermott" at bounding box center [60, 184] width 72 height 11
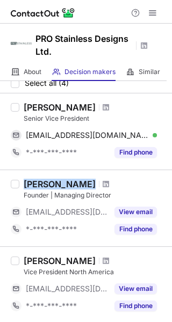
click at [64, 186] on div "Hugh Mcdermott" at bounding box center [60, 184] width 72 height 11
copy div "Hugh Mcdermott"
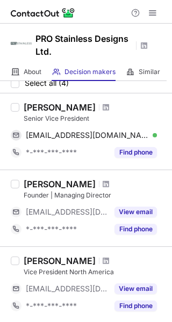
click at [73, 107] on div "Malcolm Goggin" at bounding box center [60, 107] width 72 height 11
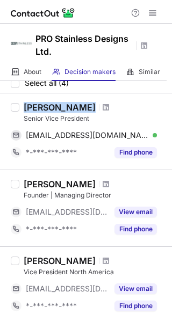
click at [73, 107] on div "Malcolm Goggin" at bounding box center [60, 107] width 72 height 11
copy div "Malcolm Goggin"
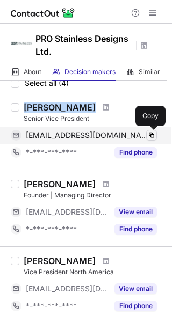
click at [148, 132] on span at bounding box center [151, 135] width 9 height 9
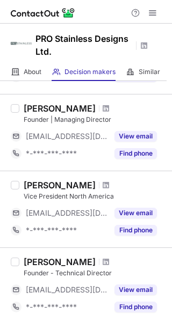
scroll to position [112, 0]
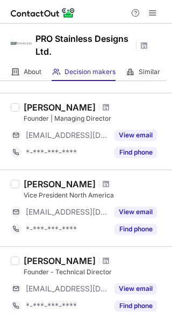
click at [57, 180] on div "Emilio Cacho" at bounding box center [60, 184] width 72 height 11
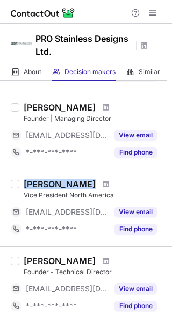
click at [57, 180] on div "Emilio Cacho" at bounding box center [60, 184] width 72 height 11
copy div "Emilio Cacho"
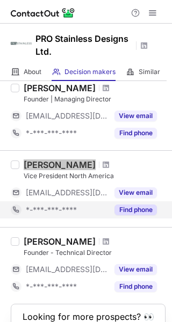
scroll to position [135, 0]
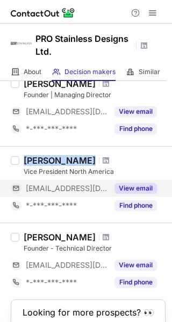
click at [134, 184] on button "View email" at bounding box center [135, 188] width 42 height 11
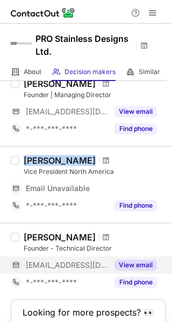
click at [142, 266] on button "View email" at bounding box center [135, 265] width 42 height 11
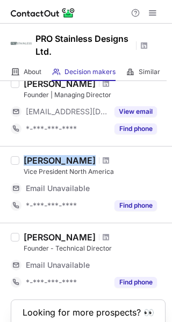
scroll to position [110, 0]
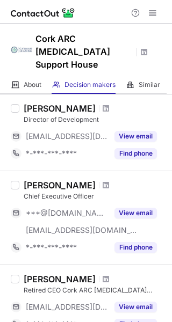
scroll to position [150, 0]
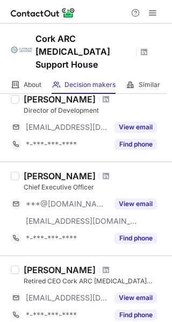
click at [50, 171] on div "[PERSON_NAME]" at bounding box center [60, 176] width 72 height 11
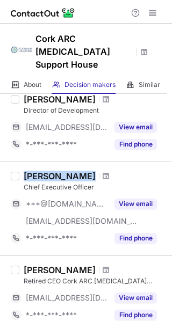
click at [50, 171] on div "[PERSON_NAME]" at bounding box center [60, 176] width 72 height 11
copy div "[PERSON_NAME]"
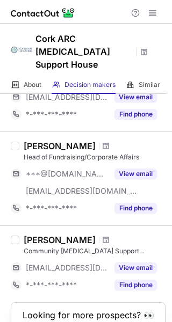
scroll to position [475, 0]
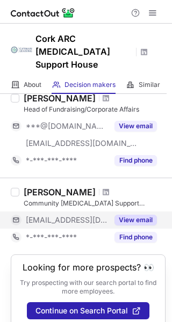
click at [142, 215] on button "View email" at bounding box center [135, 220] width 42 height 11
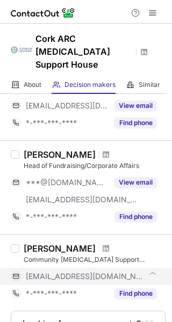
scroll to position [412, 0]
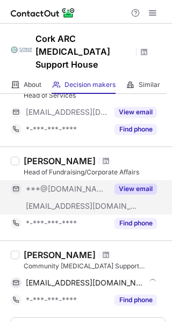
click at [135, 184] on button "View email" at bounding box center [135, 189] width 42 height 11
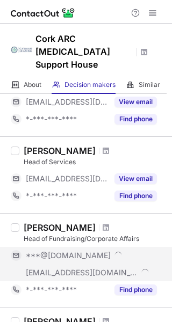
scroll to position [344, 0]
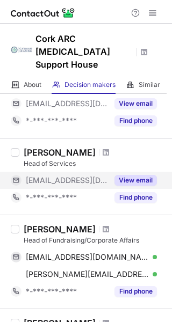
click at [135, 175] on button "View email" at bounding box center [135, 180] width 42 height 11
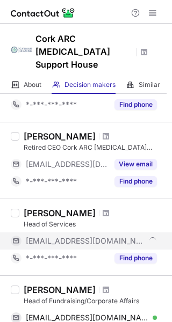
scroll to position [280, 0]
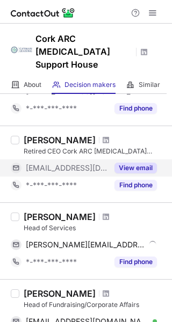
click at [134, 163] on button "View email" at bounding box center [135, 168] width 42 height 11
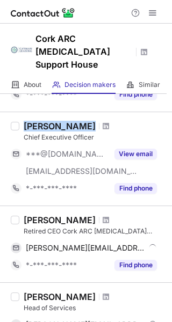
scroll to position [163, 0]
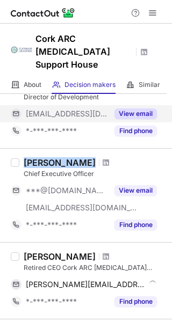
click at [129, 108] on button "View email" at bounding box center [135, 113] width 42 height 11
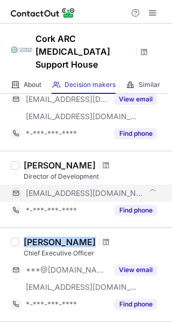
scroll to position [67, 0]
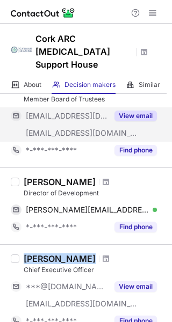
click at [126, 111] on button "View email" at bounding box center [135, 116] width 42 height 11
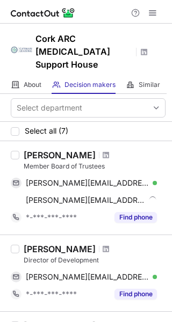
click at [64, 162] on div "Member Board of Trustees" at bounding box center [95, 167] width 142 height 10
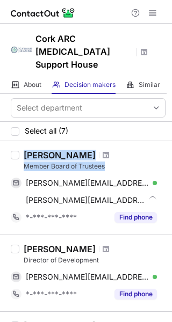
click at [64, 150] on div "Maria Crowley Member Board of Trustees" at bounding box center [95, 160] width 142 height 21
click at [64, 150] on div "Maria Crowley" at bounding box center [60, 155] width 72 height 11
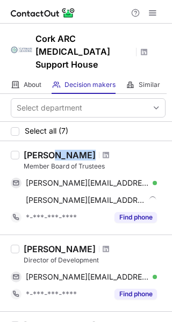
click at [64, 150] on div "Maria Crowley" at bounding box center [60, 155] width 72 height 11
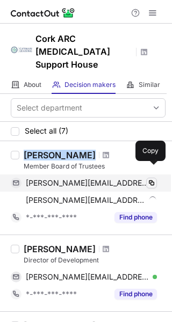
click at [151, 179] on span at bounding box center [151, 183] width 9 height 9
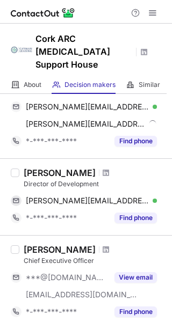
scroll to position [77, 0]
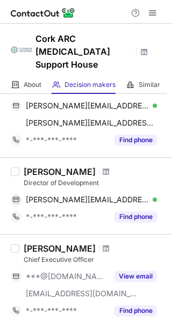
click at [66, 166] on div "Karen Colgan" at bounding box center [60, 171] width 72 height 11
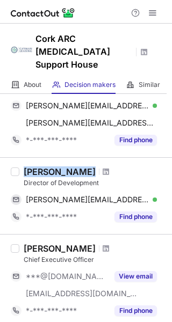
click at [66, 166] on div "Karen Colgan" at bounding box center [60, 171] width 72 height 11
copy div "Karen Colgan"
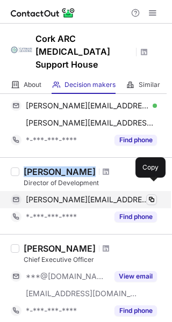
click at [154, 194] on button at bounding box center [151, 199] width 11 height 11
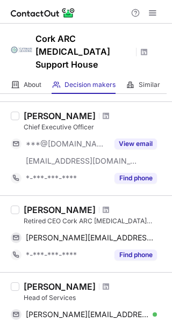
scroll to position [213, 0]
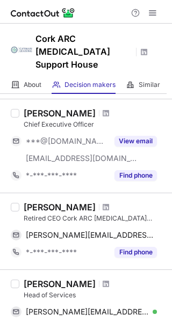
click at [78, 202] on div "Michael Leogue Lib Apa" at bounding box center [60, 207] width 72 height 11
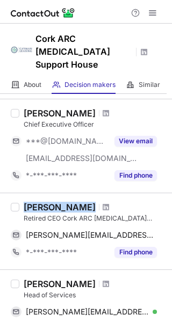
click at [78, 202] on div "Michael Leogue Lib Apa" at bounding box center [60, 207] width 72 height 11
copy div "Michael Leogue Lib Apa"
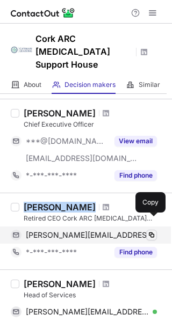
click at [151, 231] on span at bounding box center [151, 235] width 9 height 9
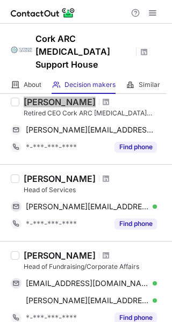
scroll to position [322, 0]
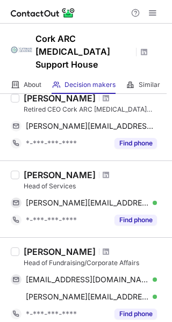
click at [44, 170] on div "Olivia G" at bounding box center [60, 175] width 72 height 11
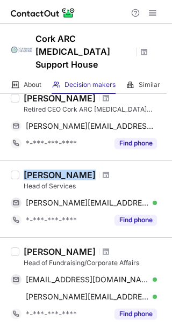
click at [44, 170] on div "Olivia G" at bounding box center [60, 175] width 72 height 11
copy div "Olivia G"
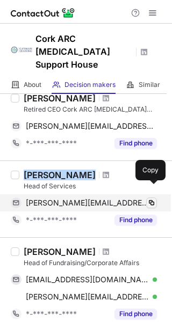
click at [147, 199] on span at bounding box center [151, 203] width 9 height 9
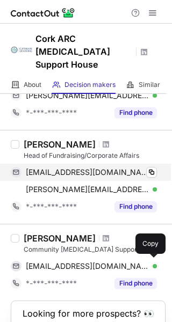
scroll to position [432, 0]
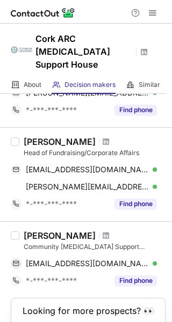
click at [56, 136] on div "Hilary Sullivan" at bounding box center [60, 141] width 72 height 11
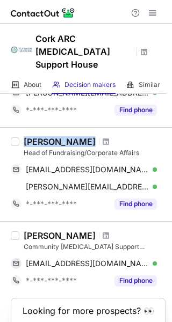
click at [56, 136] on div "Hilary Sullivan" at bounding box center [60, 141] width 72 height 11
copy div "Hilary Sullivan"
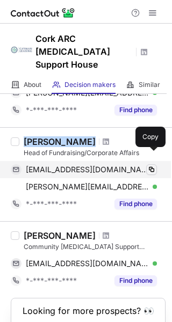
click at [151, 165] on span at bounding box center [151, 169] width 9 height 9
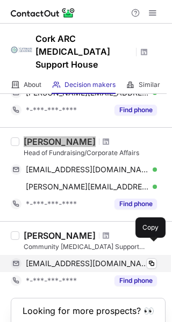
scroll to position [475, 0]
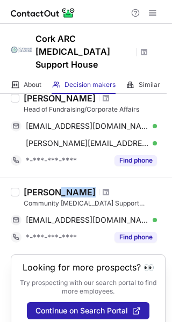
click at [52, 187] on div "Catriona O" at bounding box center [95, 192] width 142 height 11
click at [52, 187] on div "Catriona O" at bounding box center [60, 192] width 72 height 11
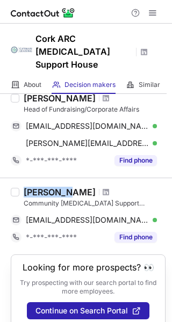
click at [52, 187] on div "Catriona O" at bounding box center [60, 192] width 72 height 11
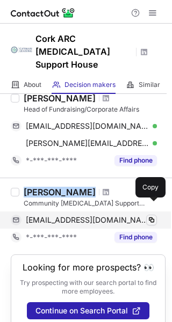
click at [153, 216] on span at bounding box center [151, 220] width 9 height 9
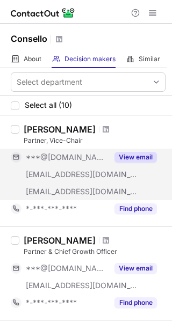
click at [140, 157] on button "View email" at bounding box center [135, 157] width 42 height 11
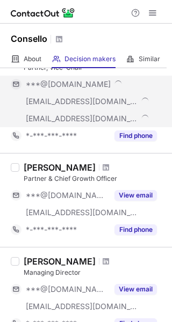
scroll to position [75, 0]
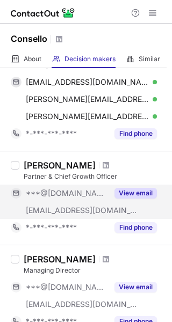
click at [131, 187] on div "View email" at bounding box center [132, 193] width 49 height 17
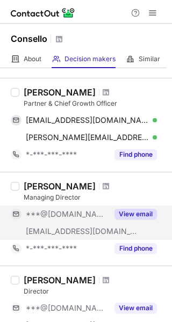
scroll to position [211, 0]
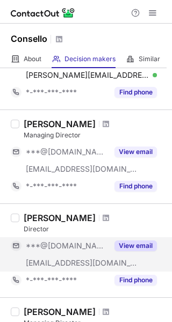
click at [140, 241] on button "View email" at bounding box center [135, 246] width 42 height 11
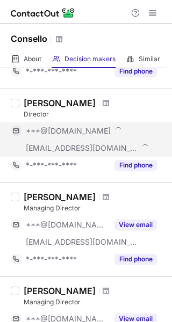
scroll to position [327, 0]
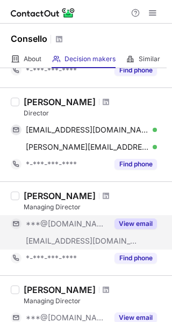
click at [128, 225] on button "View email" at bounding box center [135, 224] width 42 height 11
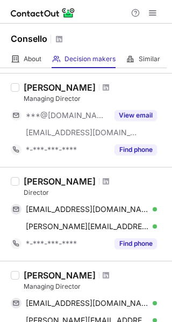
scroll to position [247, 0]
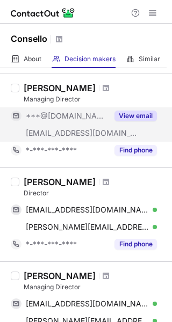
click at [129, 113] on button "View email" at bounding box center [135, 116] width 42 height 11
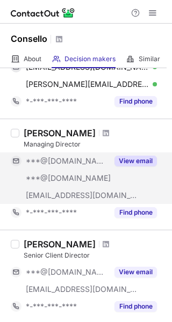
click at [135, 153] on div "View email" at bounding box center [132, 161] width 49 height 17
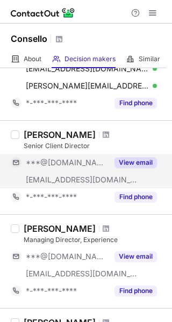
click at [134, 157] on button "View email" at bounding box center [135, 162] width 42 height 11
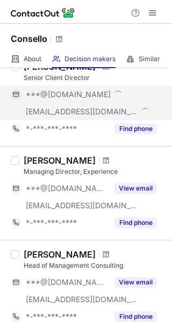
scroll to position [646, 0]
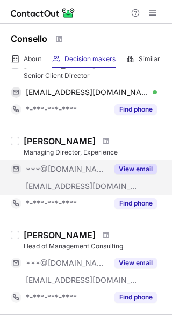
click at [131, 166] on button "View email" at bounding box center [135, 169] width 42 height 11
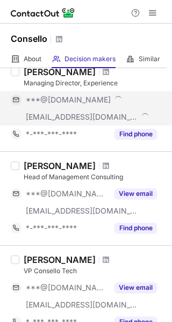
scroll to position [717, 0]
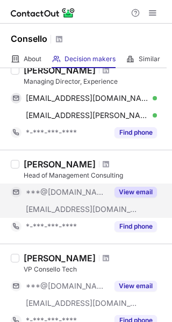
click at [129, 185] on div "View email" at bounding box center [132, 192] width 49 height 17
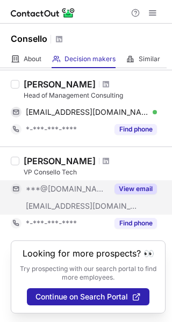
scroll to position [795, 0]
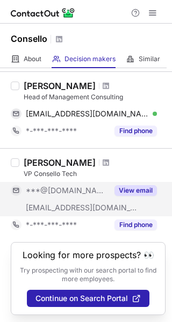
click at [129, 187] on button "View email" at bounding box center [135, 190] width 42 height 11
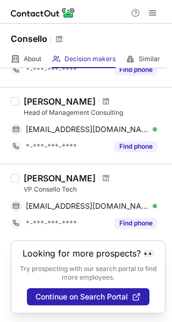
scroll to position [778, 0]
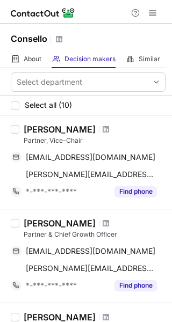
click at [59, 126] on div "[PERSON_NAME]" at bounding box center [60, 129] width 72 height 11
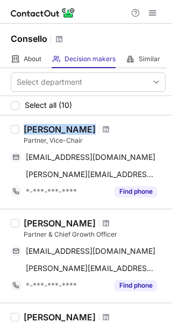
click at [59, 126] on div "[PERSON_NAME]" at bounding box center [60, 129] width 72 height 11
copy div "[PERSON_NAME]"
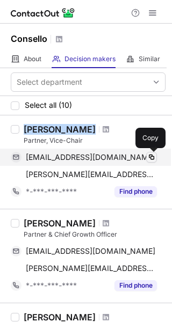
click at [155, 155] on span at bounding box center [151, 157] width 9 height 9
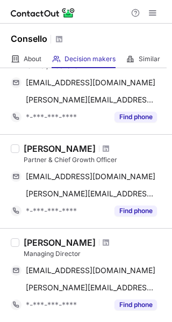
scroll to position [82, 0]
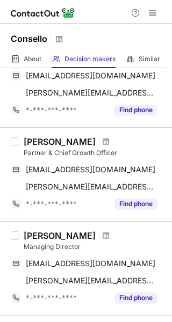
click at [59, 138] on div "[PERSON_NAME]" at bounding box center [60, 141] width 72 height 11
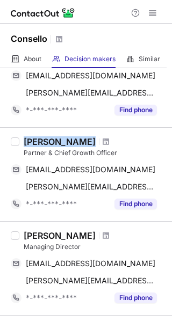
click at [59, 138] on div "[PERSON_NAME]" at bounding box center [60, 141] width 72 height 11
copy div "[PERSON_NAME]"
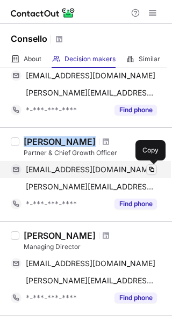
click at [153, 166] on span at bounding box center [151, 169] width 9 height 9
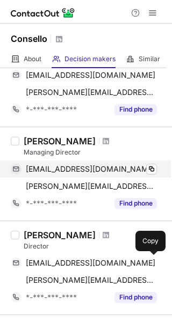
scroll to position [183, 0]
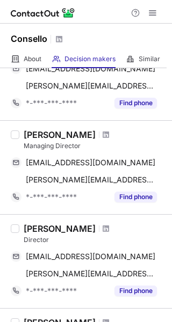
click at [55, 134] on div "[PERSON_NAME]" at bounding box center [60, 134] width 72 height 11
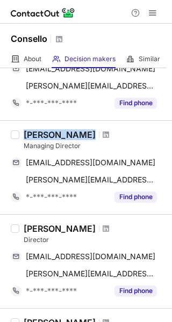
click at [55, 134] on div "[PERSON_NAME]" at bounding box center [60, 134] width 72 height 11
copy div "Stafford Bagot"
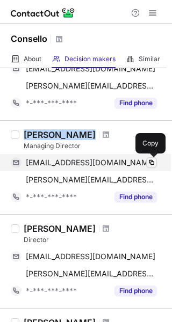
click at [146, 162] on button at bounding box center [151, 162] width 11 height 11
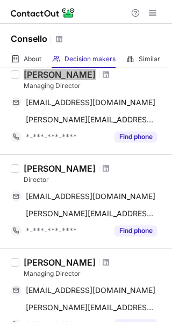
scroll to position [244, 0]
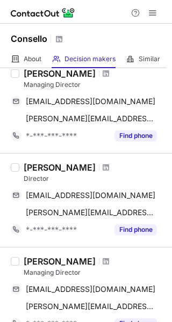
click at [48, 162] on div "Liam Sheedy" at bounding box center [60, 167] width 72 height 11
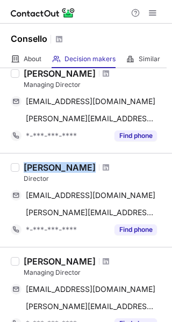
click at [48, 162] on div "Liam Sheedy" at bounding box center [60, 167] width 72 height 11
copy div "Liam Sheedy"
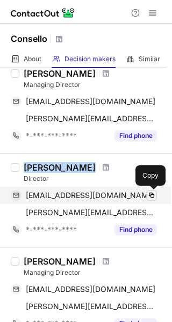
click at [150, 192] on span at bounding box center [151, 195] width 9 height 9
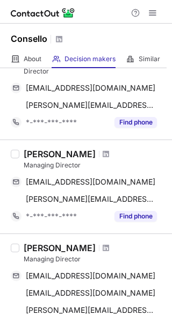
scroll to position [356, 0]
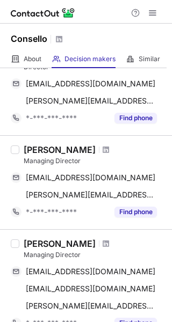
click at [47, 148] on div "Alice Breeden" at bounding box center [60, 149] width 72 height 11
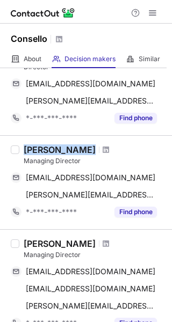
click at [47, 148] on div "Alice Breeden" at bounding box center [60, 149] width 72 height 11
copy div "Alice Breeden"
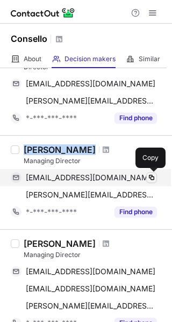
click at [147, 176] on button at bounding box center [151, 177] width 11 height 11
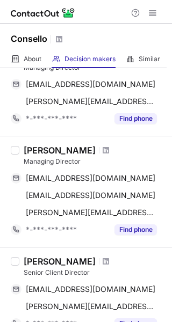
scroll to position [451, 0]
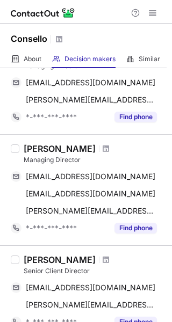
click at [55, 148] on div "Alexis Josephs" at bounding box center [60, 148] width 72 height 11
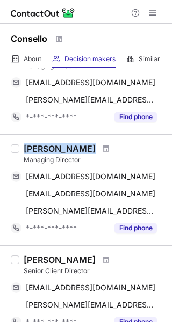
click at [55, 148] on div "Alexis Josephs" at bounding box center [60, 148] width 72 height 11
copy div "Alexis Josephs"
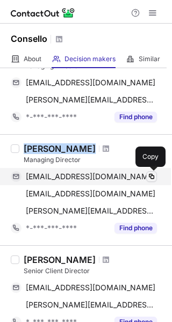
click at [147, 173] on span at bounding box center [151, 176] width 9 height 9
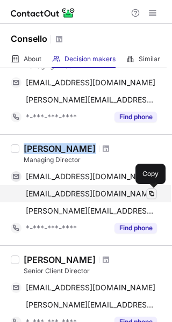
click at [149, 194] on span at bounding box center [151, 194] width 9 height 9
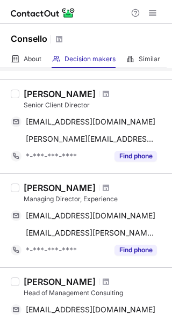
scroll to position [618, 0]
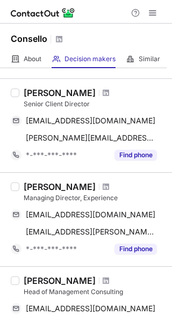
click at [50, 94] on div "David Elliott" at bounding box center [60, 93] width 72 height 11
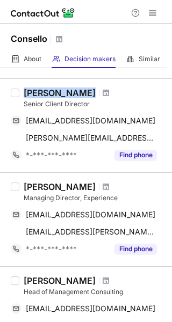
click at [50, 94] on div "David Elliott" at bounding box center [60, 93] width 72 height 11
copy div "David Elliott"
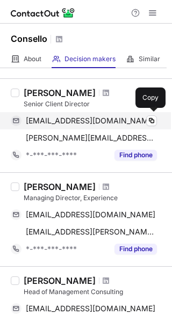
click at [144, 118] on div "davidwelliott@hotmail.com" at bounding box center [91, 121] width 131 height 10
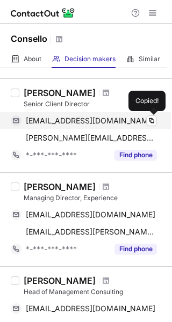
click at [144, 118] on div "davidwelliott@hotmail.com" at bounding box center [91, 121] width 131 height 10
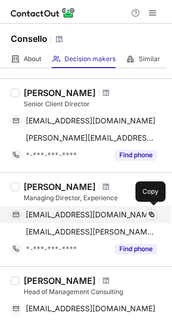
scroll to position [651, 0]
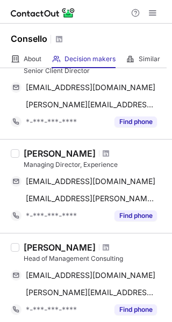
click at [63, 156] on div "Mark Mulhern" at bounding box center [60, 153] width 72 height 11
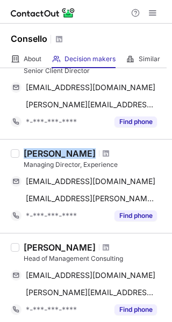
click at [63, 156] on div "Mark Mulhern" at bounding box center [60, 153] width 72 height 11
copy div "Mark Mulhern"
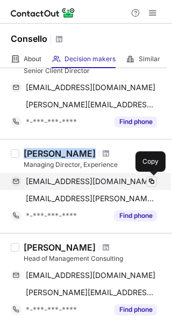
click at [154, 184] on span at bounding box center [151, 181] width 9 height 9
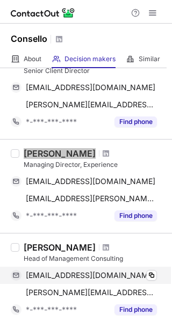
scroll to position [732, 0]
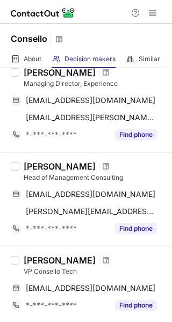
click at [63, 161] on div "David Geraghty" at bounding box center [60, 166] width 72 height 11
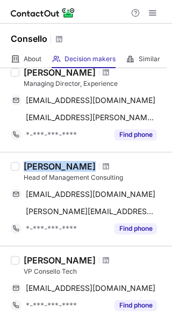
click at [63, 161] on div "David Geraghty" at bounding box center [60, 166] width 72 height 11
copy div "David Geraghty"
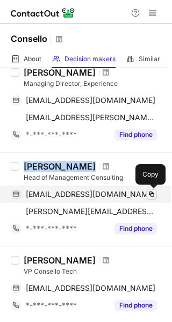
click at [150, 191] on span at bounding box center [151, 194] width 9 height 9
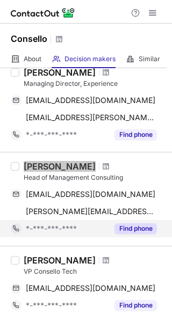
scroll to position [813, 0]
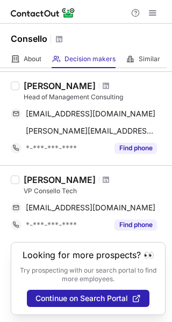
click at [73, 179] on div "Luis Gascon Carbonell" at bounding box center [60, 180] width 72 height 11
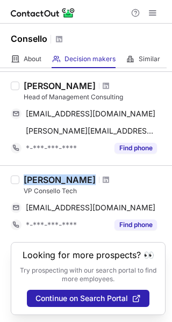
click at [73, 179] on div "Luis Gascon Carbonell" at bounding box center [60, 180] width 72 height 11
copy div "Luis Gascon Carbonell"
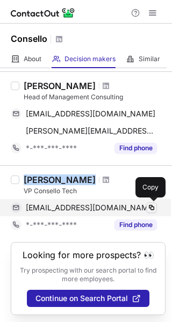
click at [148, 208] on span at bounding box center [151, 208] width 9 height 9
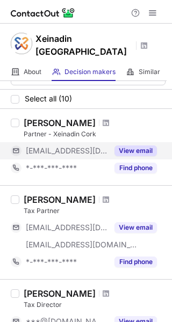
scroll to position [20, 0]
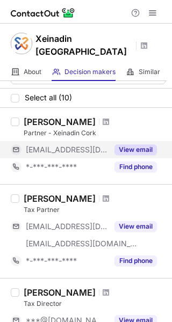
click at [138, 141] on div "View email" at bounding box center [132, 149] width 49 height 17
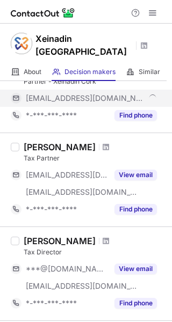
scroll to position [74, 0]
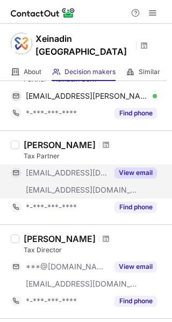
click at [135, 164] on div "View email" at bounding box center [132, 172] width 49 height 17
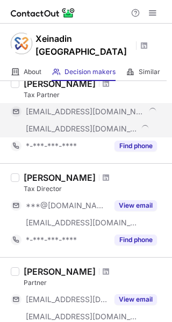
scroll to position [140, 0]
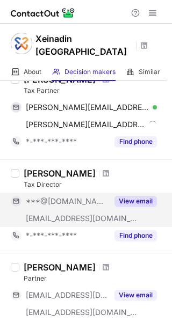
click at [134, 196] on button "View email" at bounding box center [135, 201] width 42 height 11
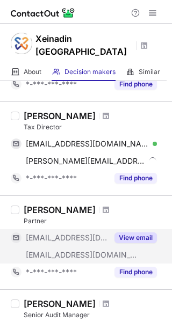
click at [132, 233] on button "View email" at bounding box center [135, 238] width 42 height 11
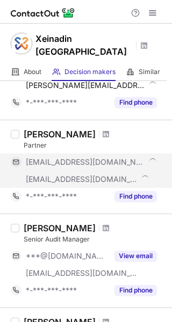
scroll to position [274, 0]
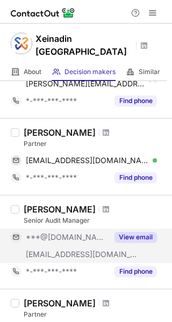
click at [128, 232] on button "View email" at bounding box center [135, 237] width 42 height 11
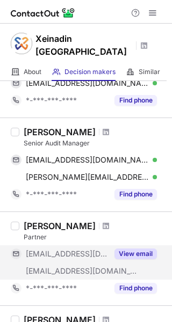
click at [129, 249] on button "View email" at bounding box center [135, 254] width 42 height 11
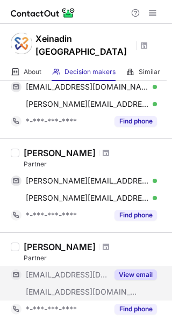
click at [130, 270] on button "View email" at bounding box center [135, 275] width 42 height 11
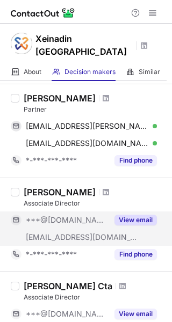
click at [123, 215] on button "View email" at bounding box center [135, 220] width 42 height 11
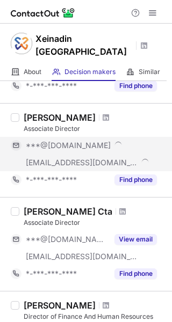
scroll to position [649, 0]
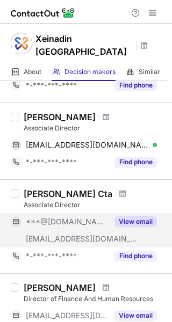
click at [129, 216] on button "View email" at bounding box center [135, 221] width 42 height 11
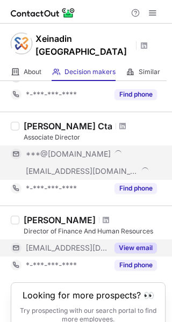
scroll to position [717, 0]
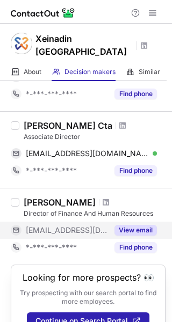
click at [133, 225] on button "View email" at bounding box center [135, 230] width 42 height 11
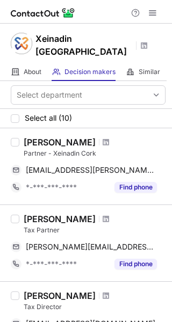
click at [59, 137] on div "[PERSON_NAME]" at bounding box center [60, 142] width 72 height 11
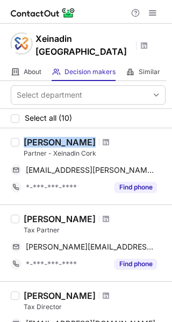
click at [59, 137] on div "[PERSON_NAME]" at bounding box center [60, 142] width 72 height 11
copy div "[PERSON_NAME]"
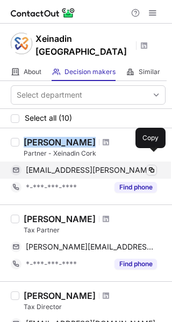
click at [154, 166] on span at bounding box center [151, 170] width 9 height 9
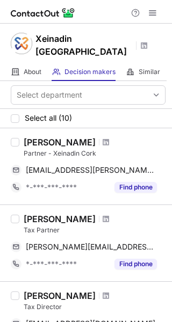
click at [41, 214] on div "[PERSON_NAME]" at bounding box center [60, 219] width 72 height 11
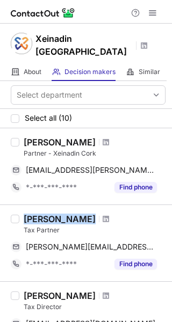
copy div "Dave O'brien"
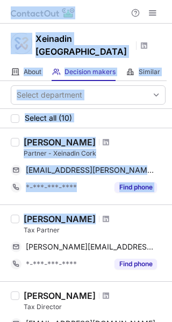
copy div "Xeinadin Ireland About About Company Decision makers View Employees Similar Sim…"
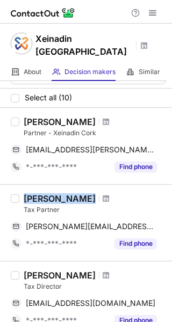
drag, startPoint x: 41, startPoint y: 203, endPoint x: 68, endPoint y: 182, distance: 34.4
click at [68, 193] on div "Dave O'brien" at bounding box center [60, 198] width 72 height 11
copy div "Dave O'brien"
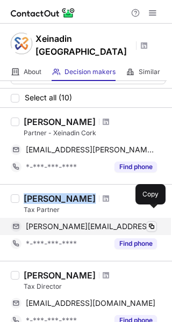
click at [147, 221] on button at bounding box center [151, 226] width 11 height 11
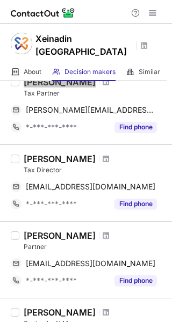
scroll to position [137, 0]
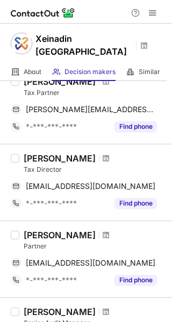
click at [44, 153] on div "Keith Daly" at bounding box center [60, 158] width 72 height 11
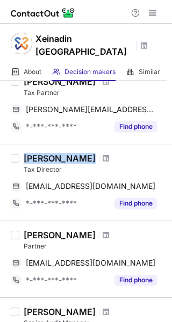
click at [44, 153] on div "Keith Daly" at bounding box center [60, 158] width 72 height 11
copy div "Keith Daly"
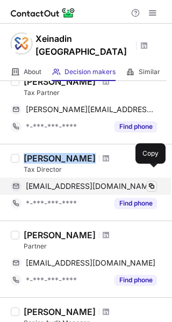
click at [148, 182] on span at bounding box center [151, 186] width 9 height 9
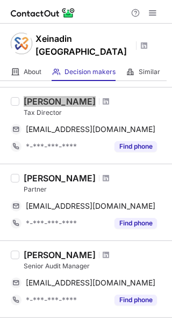
scroll to position [195, 0]
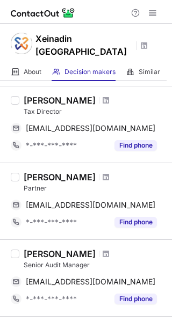
click at [52, 172] on div "Niall O'gorman" at bounding box center [60, 177] width 72 height 11
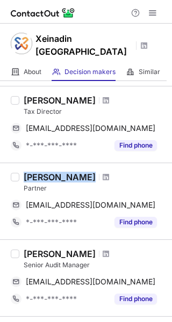
click at [52, 172] on div "Niall O'gorman" at bounding box center [60, 177] width 72 height 11
copy div "Niall O'gorman"
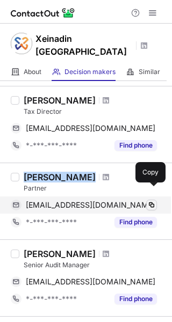
click at [154, 201] on span at bounding box center [151, 205] width 9 height 9
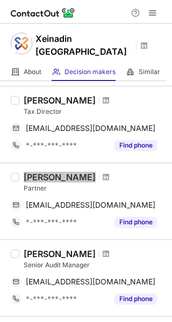
scroll to position [249, 0]
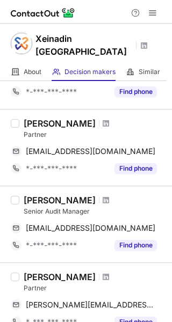
click at [44, 195] on div "Walter Dunphy" at bounding box center [60, 200] width 72 height 11
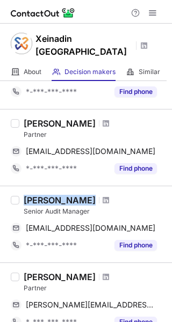
click at [44, 195] on div "Walter Dunphy" at bounding box center [60, 200] width 72 height 11
copy div "Walter Dunphy"
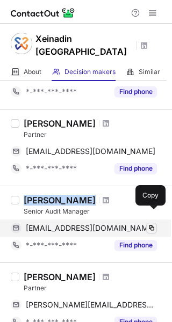
click at [153, 224] on span at bounding box center [151, 228] width 9 height 9
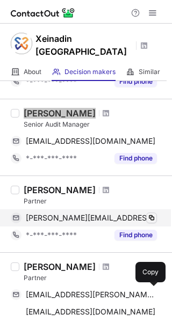
scroll to position [337, 0]
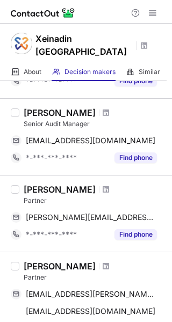
click at [58, 184] on div "Brian Feeney" at bounding box center [60, 189] width 72 height 11
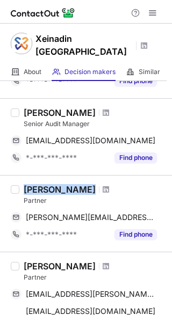
click at [58, 184] on div "Brian Feeney" at bounding box center [60, 189] width 72 height 11
copy div "Brian Feeney"
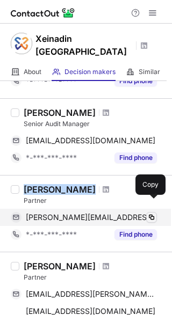
click at [151, 213] on span at bounding box center [151, 217] width 9 height 9
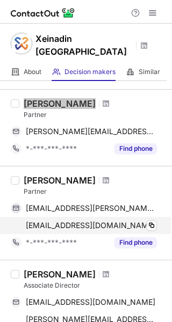
scroll to position [429, 0]
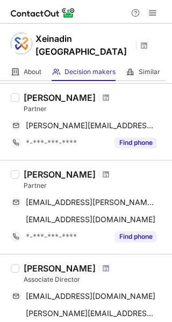
click at [65, 169] on div "Fachtna O'mahony" at bounding box center [60, 174] width 72 height 11
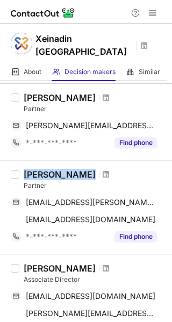
click at [65, 169] on div "Fachtna O'mahony" at bounding box center [60, 174] width 72 height 11
copy div "Fachtna O'mahony"
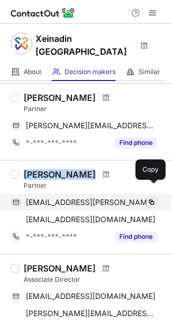
click at [149, 198] on span at bounding box center [151, 202] width 9 height 9
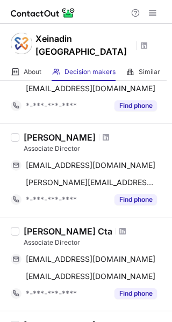
scroll to position [562, 0]
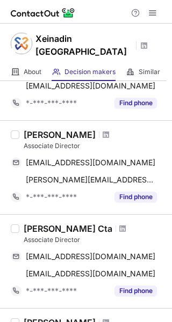
drag, startPoint x: 65, startPoint y: 126, endPoint x: 65, endPoint y: 119, distance: 7.0
click at [65, 129] on div "James Bennett" at bounding box center [60, 134] width 72 height 11
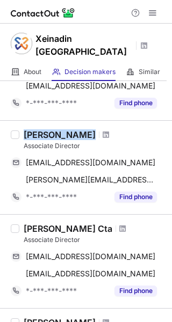
click at [65, 129] on div "James Bennett" at bounding box center [60, 134] width 72 height 11
copy div "James Bennett"
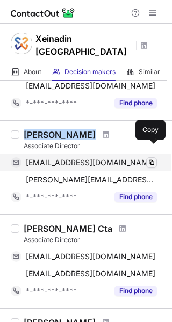
click at [152, 157] on button at bounding box center [151, 162] width 11 height 11
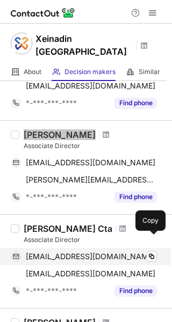
scroll to position [620, 0]
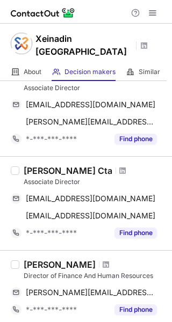
click at [56, 165] on div "Clodagh Duggan Cta" at bounding box center [68, 170] width 89 height 11
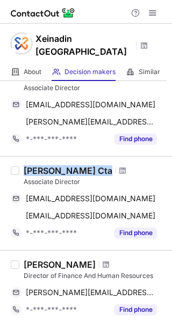
click at [56, 165] on div "Clodagh Duggan Cta" at bounding box center [68, 170] width 89 height 11
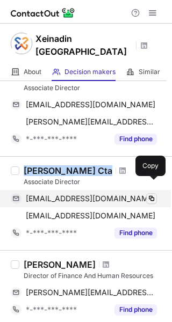
click at [153, 194] on span at bounding box center [151, 198] width 9 height 9
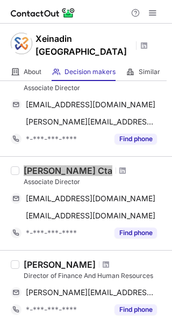
scroll to position [692, 0]
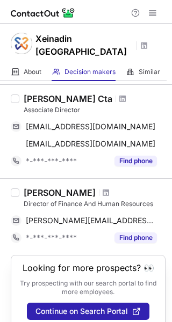
click at [56, 187] on div "Julie Murray" at bounding box center [60, 192] width 72 height 11
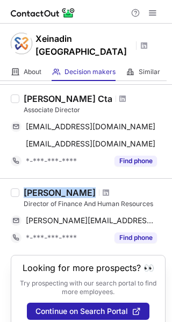
click at [56, 187] on div "Julie Murray" at bounding box center [60, 192] width 72 height 11
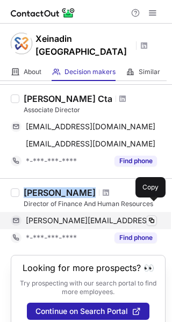
click at [149, 216] on span at bounding box center [151, 220] width 9 height 9
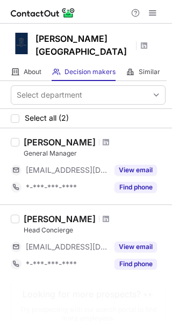
scroll to position [40, 0]
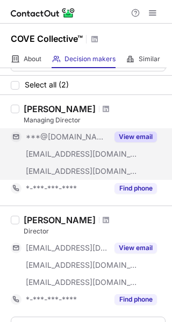
scroll to position [17, 0]
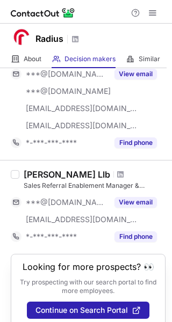
scroll to position [864, 0]
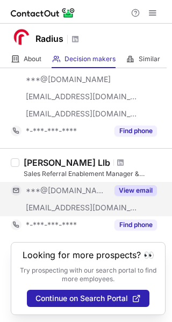
click at [133, 185] on button "View email" at bounding box center [135, 190] width 42 height 11
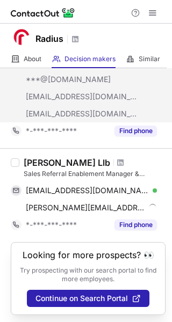
scroll to position [829, 0]
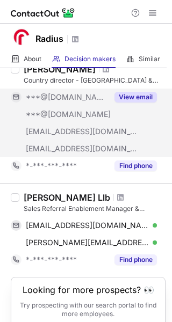
click at [133, 92] on button "View email" at bounding box center [135, 97] width 42 height 11
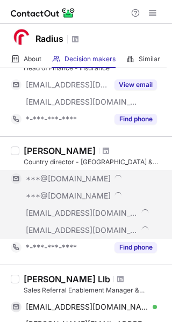
scroll to position [748, 0]
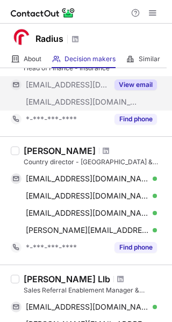
click at [140, 79] on button "View email" at bounding box center [135, 84] width 42 height 11
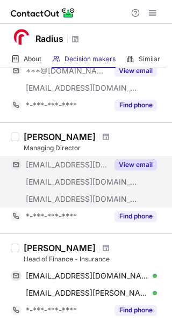
scroll to position [532, 0]
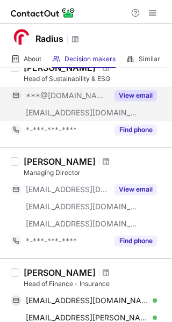
click at [142, 85] on div "Michael Mcdermott Head of Sustainability & ESG ***@hotmail.com ***@radiuspaymen…" at bounding box center [92, 100] width 146 height 76
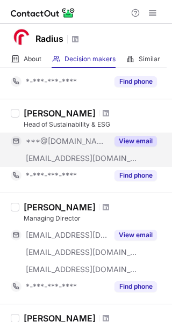
scroll to position [485, 0]
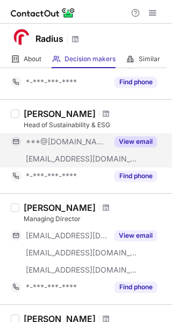
click at [130, 136] on button "View email" at bounding box center [135, 141] width 42 height 11
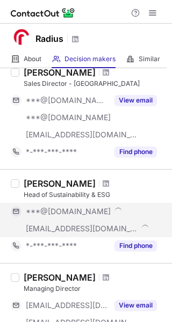
scroll to position [407, 0]
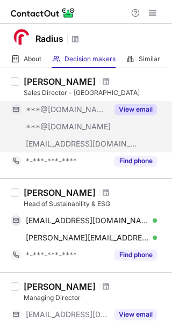
click at [140, 107] on button "View email" at bounding box center [135, 109] width 42 height 11
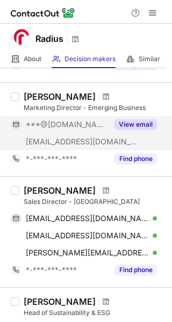
click at [135, 117] on div "View email" at bounding box center [132, 124] width 49 height 17
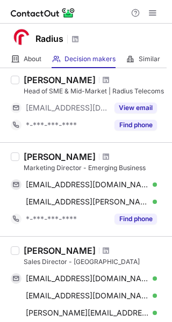
scroll to position [202, 0]
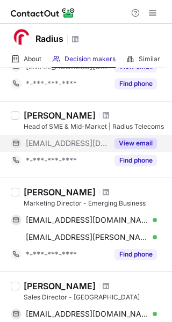
click at [128, 143] on button "View email" at bounding box center [135, 143] width 42 height 11
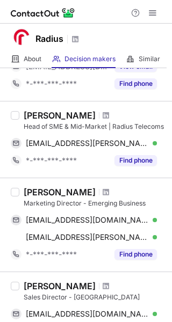
scroll to position [169, 0]
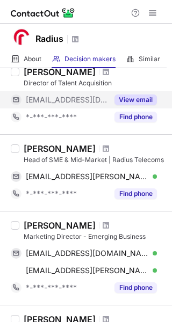
click at [128, 102] on button "View email" at bounding box center [135, 100] width 42 height 11
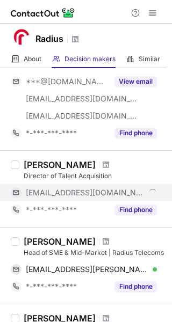
scroll to position [74, 0]
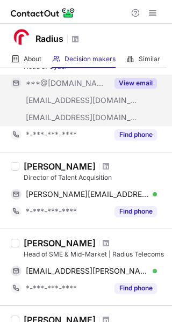
click at [137, 83] on button "View email" at bounding box center [135, 83] width 42 height 11
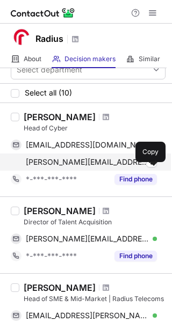
scroll to position [13, 0]
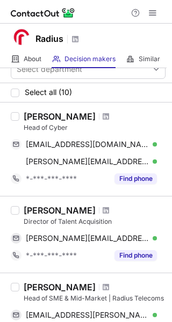
click at [62, 113] on div "James Taylor" at bounding box center [60, 116] width 72 height 11
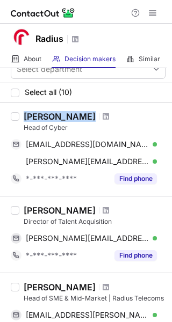
click at [62, 113] on div "James Taylor" at bounding box center [60, 116] width 72 height 11
copy div "James Taylor"
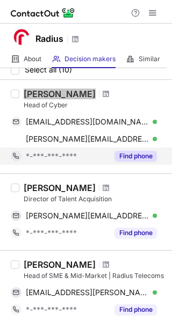
scroll to position [36, 0]
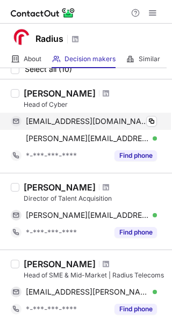
click at [144, 121] on div "sendvirtualstuff@gmail.com Verified" at bounding box center [91, 122] width 131 height 10
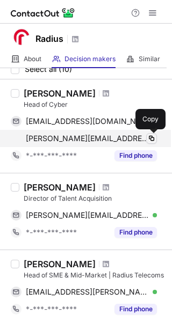
click at [151, 138] on span at bounding box center [151, 138] width 9 height 9
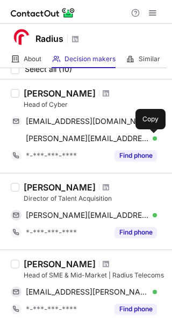
click at [59, 186] on div "Joe Harris" at bounding box center [60, 187] width 72 height 11
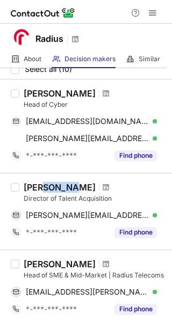
click at [59, 186] on div "Joe Harris" at bounding box center [60, 187] width 72 height 11
copy div "Joe Harris"
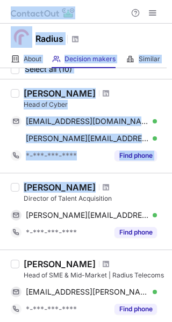
copy div "Radius About About Company Decision makers View Employees Similar Similar Compa…"
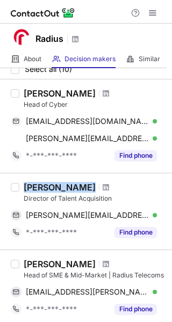
drag, startPoint x: 59, startPoint y: 186, endPoint x: 70, endPoint y: 176, distance: 14.9
click at [70, 176] on div "Joe Harris Director of Talent Acquisition joe.harris@radiuspaymentsolutions.com…" at bounding box center [86, 211] width 172 height 77
copy div "Joe Harris"
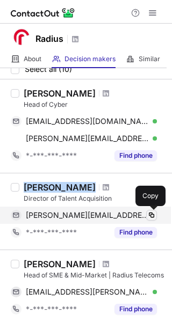
click at [152, 210] on button at bounding box center [151, 215] width 11 height 11
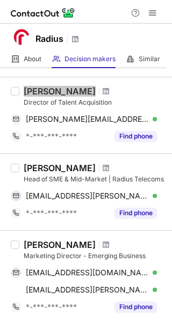
scroll to position [133, 0]
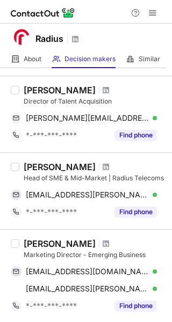
click at [43, 167] on div "Rob Carlin" at bounding box center [60, 167] width 72 height 11
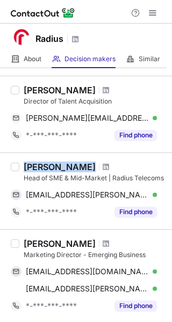
click at [43, 167] on div "Rob Carlin" at bounding box center [60, 167] width 72 height 11
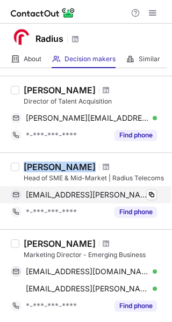
copy div "Rob Carlin"
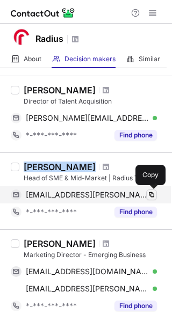
click at [153, 192] on span at bounding box center [151, 195] width 9 height 9
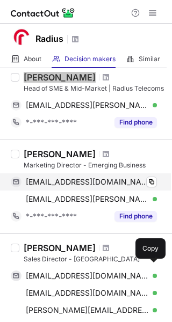
scroll to position [223, 0]
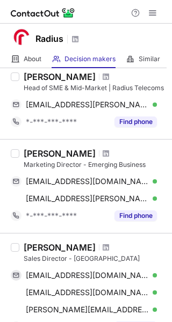
click at [39, 149] on div "Nic Travis" at bounding box center [60, 153] width 72 height 11
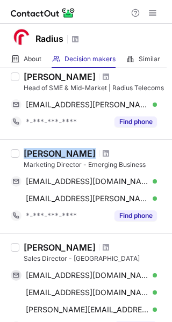
click at [39, 149] on div "Nic Travis" at bounding box center [60, 153] width 72 height 11
copy div "Nic Travis"
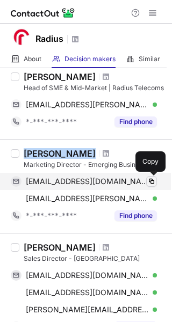
click at [149, 178] on span at bounding box center [151, 181] width 9 height 9
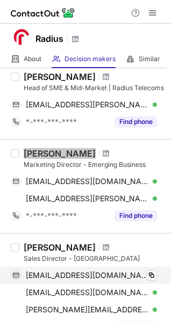
scroll to position [310, 0]
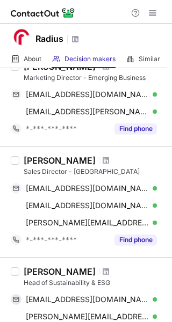
click at [53, 161] on div "Karen Woolf" at bounding box center [60, 160] width 72 height 11
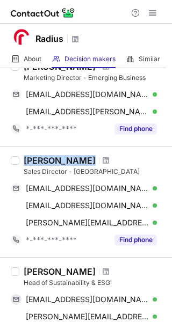
click at [53, 161] on div "Karen Woolf" at bounding box center [60, 160] width 72 height 11
copy div "Karen Woolf"
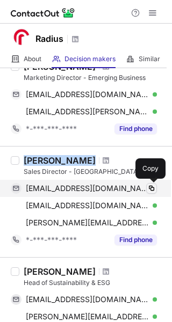
click at [147, 189] on button at bounding box center [151, 188] width 11 height 11
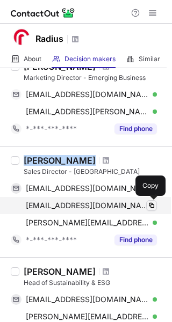
click at [148, 207] on span at bounding box center [151, 205] width 9 height 9
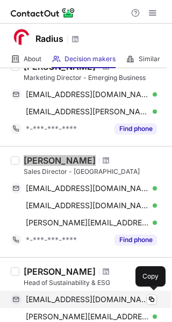
scroll to position [399, 0]
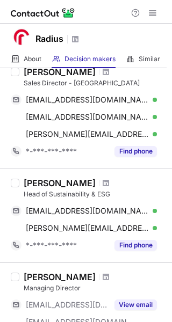
click at [62, 186] on div "Michael Mcdermott" at bounding box center [60, 183] width 72 height 11
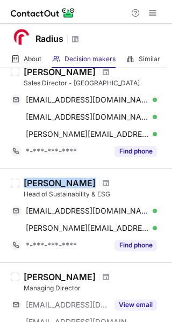
click at [62, 186] on div "Michael Mcdermott" at bounding box center [60, 183] width 72 height 11
copy div "Michael Mcdermott"
drag, startPoint x: 151, startPoint y: 208, endPoint x: 259, endPoint y: 278, distance: 128.8
click at [171, 278] on html "Radius About About Company Decision makers View Employees Similar Similar Compa…" at bounding box center [86, 161] width 172 height 322
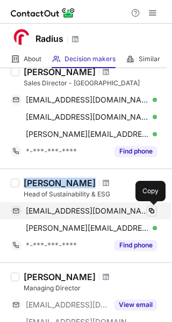
click at [154, 212] on span at bounding box center [151, 211] width 9 height 9
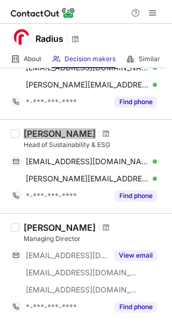
scroll to position [449, 0]
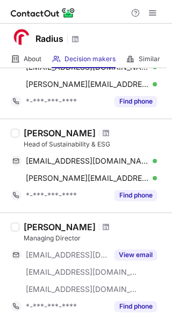
click at [75, 222] on div "Ben Thompson" at bounding box center [60, 227] width 72 height 11
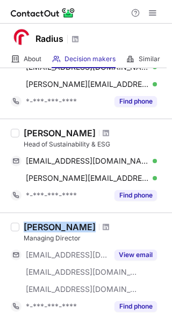
click at [75, 222] on div "Ben Thompson" at bounding box center [60, 227] width 72 height 11
copy div "Ben Thompson"
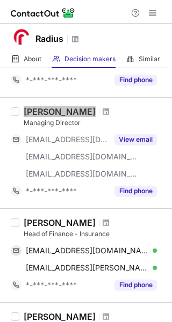
scroll to position [569, 0]
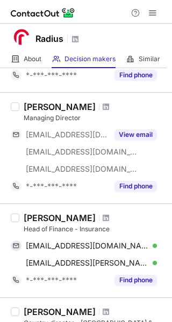
click at [68, 214] on div "Victoria Johnson" at bounding box center [60, 218] width 72 height 11
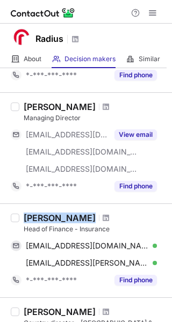
click at [68, 214] on div "Victoria Johnson" at bounding box center [60, 218] width 72 height 11
copy div "Victoria Johnson"
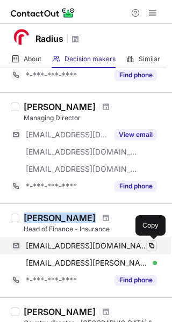
click at [149, 244] on span at bounding box center [151, 246] width 9 height 9
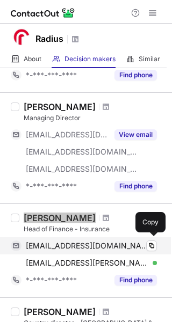
scroll to position [707, 0]
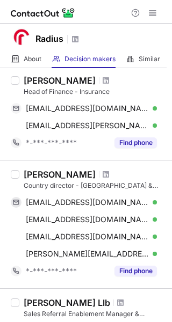
click at [74, 177] on div "Frederic De Broux" at bounding box center [60, 174] width 72 height 11
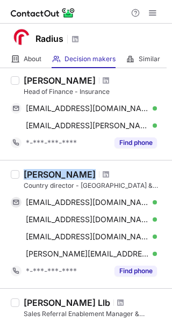
click at [74, 177] on div "Frederic De Broux" at bounding box center [60, 174] width 72 height 11
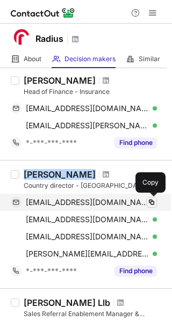
click at [151, 198] on span at bounding box center [151, 202] width 9 height 9
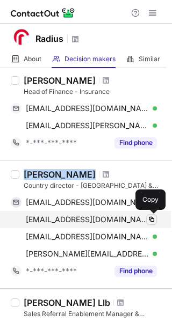
click at [148, 219] on span at bounding box center [151, 219] width 9 height 9
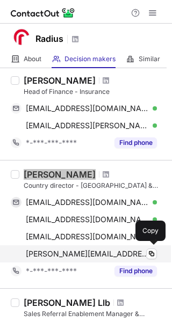
scroll to position [847, 0]
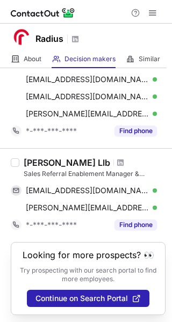
click at [66, 158] on div "Tom Harrington Llb" at bounding box center [67, 162] width 86 height 11
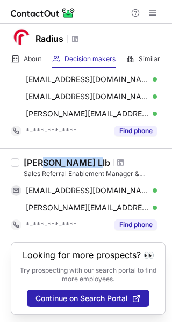
click at [66, 158] on div "Tom Harrington Llb" at bounding box center [67, 162] width 86 height 11
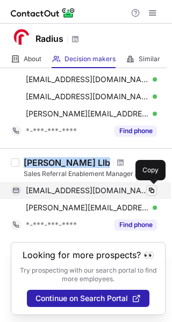
click at [149, 186] on span at bounding box center [151, 190] width 9 height 9
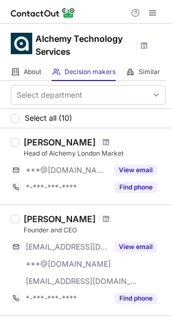
click at [54, 221] on div "John Harkin" at bounding box center [60, 219] width 72 height 11
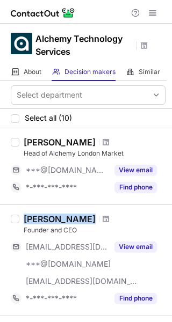
click at [54, 221] on div "John Harkin" at bounding box center [60, 219] width 72 height 11
copy div "John Harkin"
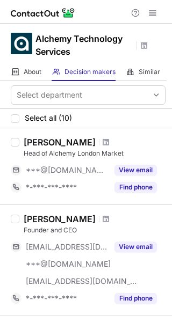
click at [75, 145] on div "Amechi Peirce-howe" at bounding box center [60, 142] width 72 height 11
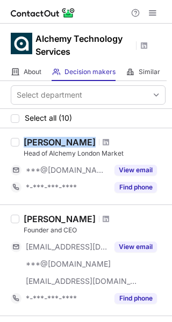
click at [75, 145] on div "Amechi Peirce-howe" at bounding box center [60, 142] width 72 height 11
copy div "Amechi Peirce-howe"
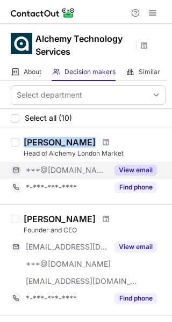
click at [146, 169] on button "View email" at bounding box center [135, 170] width 42 height 11
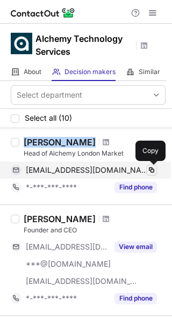
click at [151, 167] on span at bounding box center [151, 170] width 9 height 9
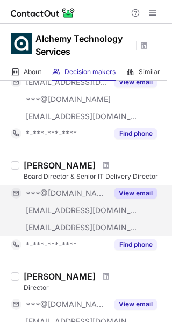
click at [144, 193] on button "View email" at bounding box center [135, 193] width 42 height 11
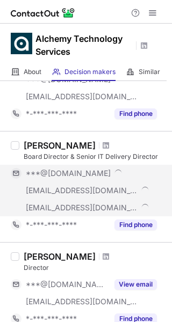
scroll to position [187, 0]
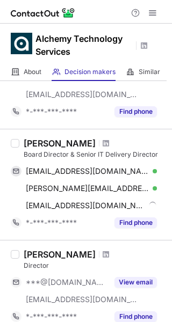
click at [88, 143] on div "Mimi Munchetty-chendriah" at bounding box center [60, 143] width 72 height 11
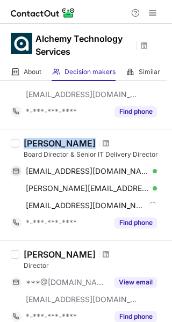
click at [88, 143] on div "Mimi Munchetty-chendriah" at bounding box center [60, 143] width 72 height 11
copy div "Mimi Munchetty-chendriah"
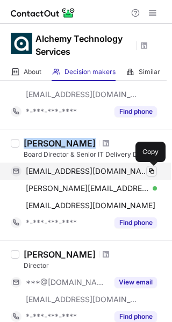
click at [150, 171] on span at bounding box center [151, 171] width 9 height 9
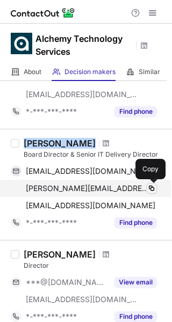
click at [150, 187] on span at bounding box center [151, 188] width 9 height 9
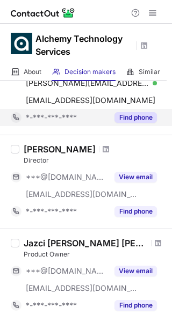
scroll to position [293, 0]
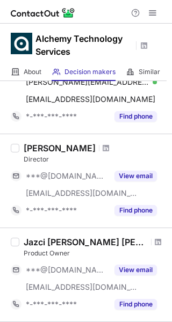
click at [57, 146] on div "Hayley Boulden" at bounding box center [60, 148] width 72 height 11
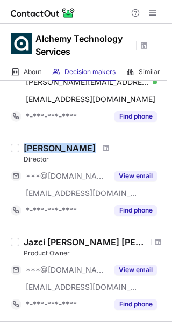
copy div "Hayley Boulden"
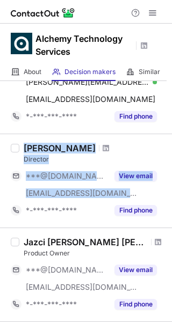
copy div "Hayley Boulden Director ***@outlook.com ***@r10consultoria.com.br View email"
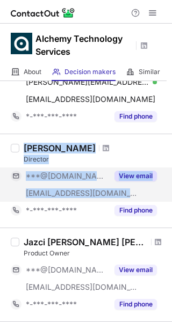
drag, startPoint x: 57, startPoint y: 146, endPoint x: 136, endPoint y: 169, distance: 81.7
click at [136, 169] on div "Hayley Boulden Director ***@outlook.com ***@r10consultoria.com.br View email *-…" at bounding box center [92, 181] width 146 height 76
click at [135, 171] on button "View email" at bounding box center [135, 176] width 42 height 11
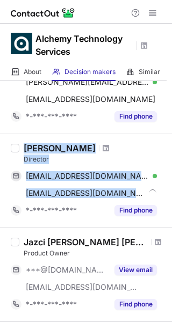
click at [122, 156] on div "Director" at bounding box center [95, 160] width 142 height 10
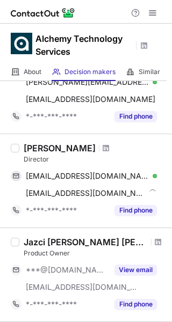
click at [66, 146] on div "Hayley Boulden" at bounding box center [60, 148] width 72 height 11
copy div "Boulden"
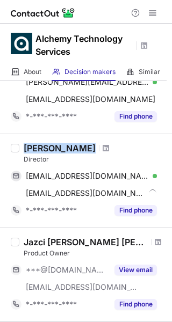
click at [66, 146] on div "Hayley Boulden" at bounding box center [60, 148] width 72 height 11
copy div "Hayley Boulden"
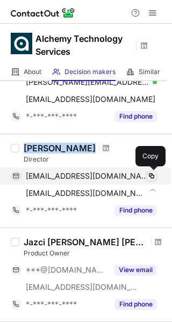
click at [153, 173] on span at bounding box center [151, 176] width 9 height 9
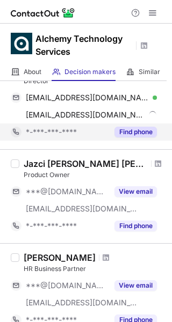
scroll to position [373, 0]
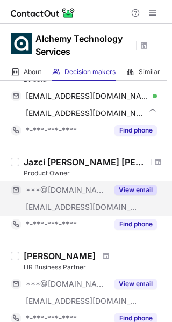
click at [133, 189] on button "View email" at bounding box center [135, 190] width 42 height 11
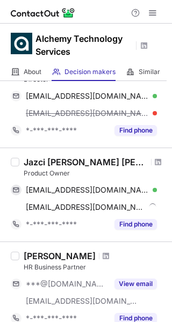
click at [75, 162] on div "Jazci Kaur Sandhu" at bounding box center [86, 162] width 124 height 11
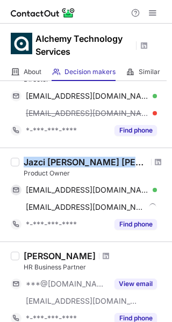
click at [75, 162] on div "Jazci Kaur Sandhu" at bounding box center [86, 162] width 124 height 11
copy div "Jazci Kaur Sandhu"
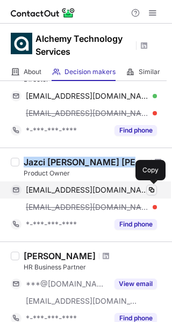
click at [151, 187] on span at bounding box center [151, 190] width 9 height 9
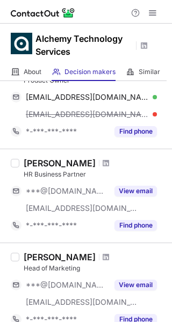
scroll to position [449, 0]
click at [46, 164] on div "Siobhan Mccafferty" at bounding box center [60, 163] width 72 height 11
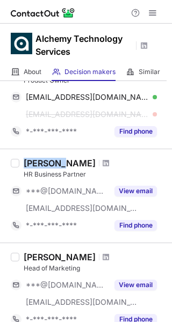
click at [46, 164] on div "Siobhan Mccafferty" at bounding box center [60, 163] width 72 height 11
copy div "Siobhan Mccafferty"
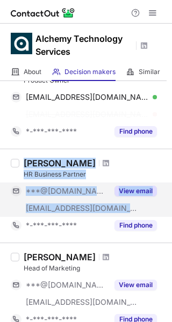
copy div "Siobhan Mccafferty HR Business Partner ***@hotmail.com ***@alchemytechs.com Vie…"
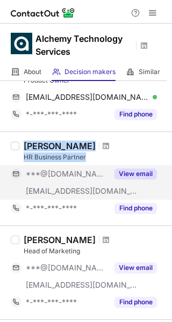
drag, startPoint x: 46, startPoint y: 164, endPoint x: 121, endPoint y: 180, distance: 77.0
click at [121, 180] on div "Siobhan Mccafferty HR Business Partner ***@hotmail.com ***@alchemytechs.com Vie…" at bounding box center [92, 179] width 146 height 76
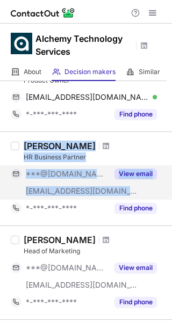
click at [127, 170] on button "View email" at bounding box center [135, 174] width 42 height 11
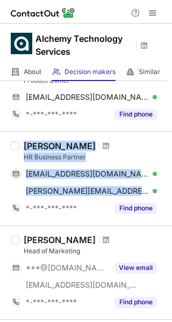
click at [87, 149] on div "Siobhan Mccafferty" at bounding box center [60, 146] width 72 height 11
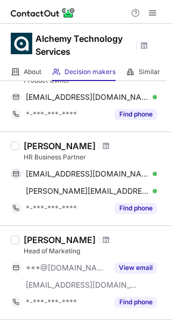
click at [86, 146] on div "Siobhan Mccafferty" at bounding box center [60, 146] width 72 height 11
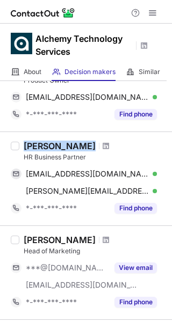
click at [86, 146] on div "Siobhan Mccafferty" at bounding box center [60, 146] width 72 height 11
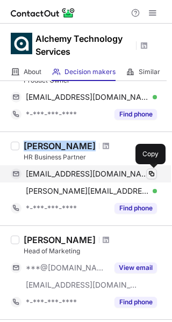
click at [154, 171] on span at bounding box center [151, 174] width 9 height 9
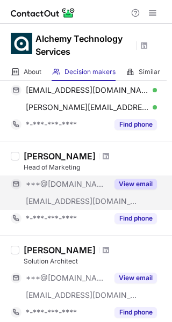
scroll to position [535, 0]
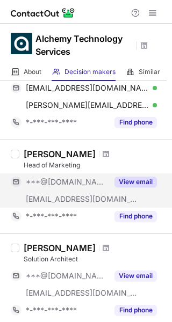
click at [134, 182] on button "View email" at bounding box center [135, 182] width 42 height 11
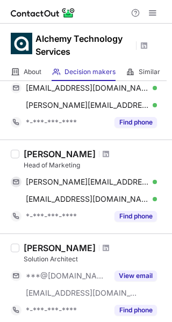
click at [68, 151] on div "Georgina Christou Head of Marketing georgina.christou@hotmail.com Verified Copy…" at bounding box center [86, 187] width 172 height 94
click at [68, 151] on div "Georgina Christou" at bounding box center [60, 154] width 72 height 11
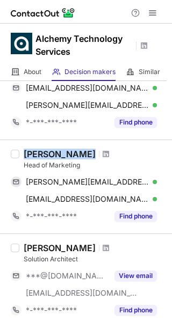
click at [68, 151] on div "Georgina Christou" at bounding box center [60, 154] width 72 height 11
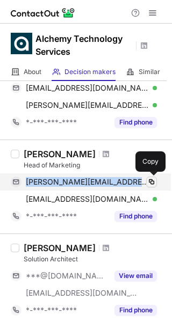
click at [153, 182] on div "georgina.christou@hotmail.com Verified Copy" at bounding box center [84, 181] width 146 height 17
click at [153, 182] on span at bounding box center [151, 182] width 9 height 9
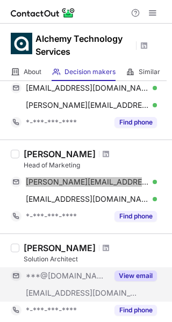
scroll to position [630, 0]
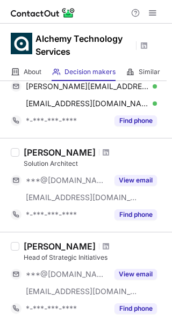
click at [50, 149] on div "Juraj Servicky" at bounding box center [60, 152] width 72 height 11
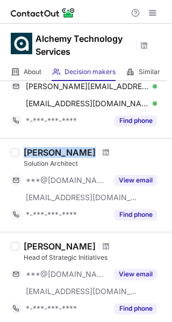
click at [50, 149] on div "Juraj Servicky" at bounding box center [60, 152] width 72 height 11
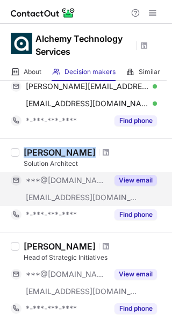
click at [137, 176] on button "View email" at bounding box center [135, 180] width 42 height 11
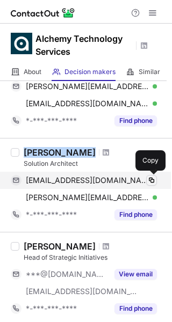
click at [150, 180] on span at bounding box center [151, 180] width 9 height 9
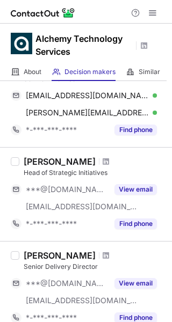
scroll to position [726, 0]
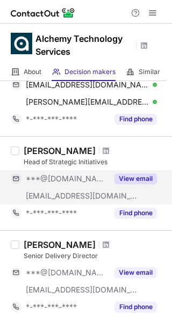
click at [133, 175] on button "View email" at bounding box center [135, 178] width 42 height 11
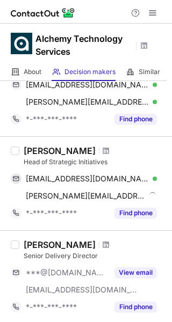
click at [51, 150] on div "Erin Feely" at bounding box center [60, 151] width 72 height 11
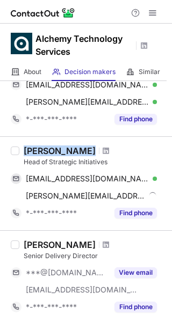
click at [51, 150] on div "Erin Feely" at bounding box center [60, 151] width 72 height 11
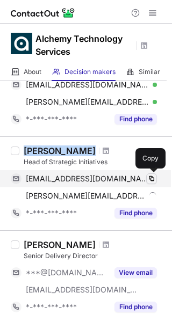
click at [154, 177] on span at bounding box center [151, 179] width 9 height 9
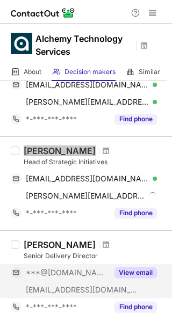
scroll to position [796, 0]
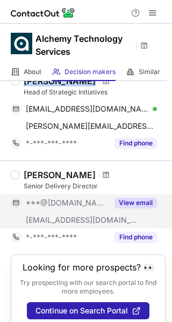
click at [138, 199] on button "View email" at bounding box center [135, 203] width 42 height 11
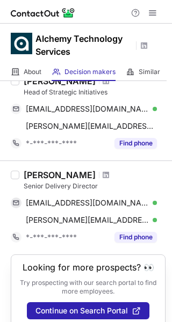
click at [61, 173] on div "Nathan Bolton" at bounding box center [60, 175] width 72 height 11
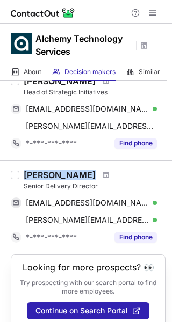
click at [61, 173] on div "Nathan Bolton" at bounding box center [60, 175] width 72 height 11
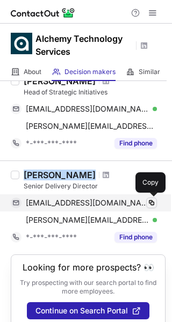
click at [147, 201] on button at bounding box center [151, 203] width 11 height 11
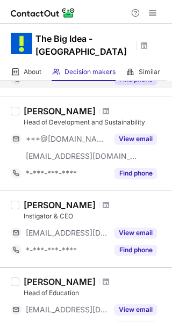
scroll to position [253, 0]
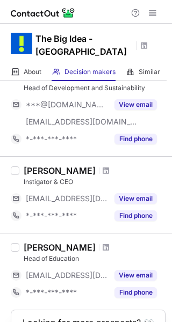
click at [77, 165] on div "[PERSON_NAME]" at bounding box center [60, 170] width 72 height 11
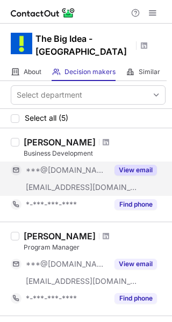
click at [129, 165] on button "View email" at bounding box center [135, 170] width 42 height 11
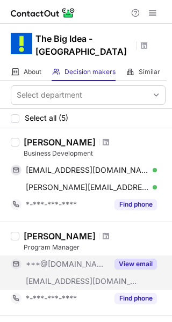
click at [137, 256] on div "View email" at bounding box center [132, 264] width 49 height 17
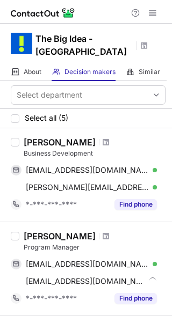
click at [59, 137] on div "Jane Trenaman" at bounding box center [60, 142] width 72 height 11
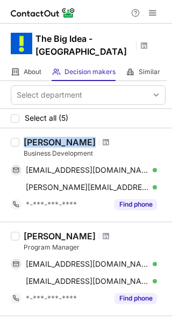
click at [59, 137] on div "Jane Trenaman" at bounding box center [60, 142] width 72 height 11
copy div "Jane Trenaman"
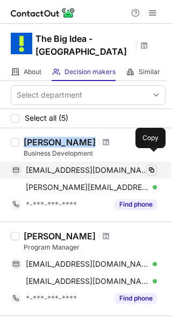
click at [150, 166] on span at bounding box center [151, 170] width 9 height 9
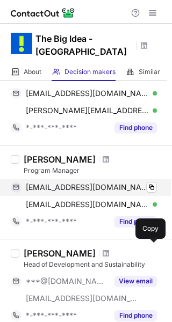
scroll to position [84, 0]
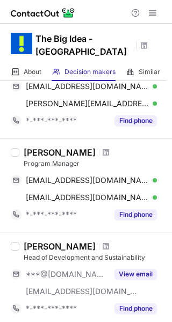
click at [51, 147] on div "Niamh Murray" at bounding box center [60, 152] width 72 height 11
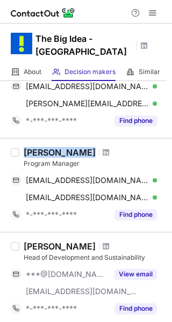
click at [51, 147] on div "Niamh Murray" at bounding box center [60, 152] width 72 height 11
copy div "Niamh Murray"
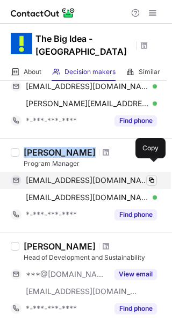
click at [150, 176] on span at bounding box center [151, 180] width 9 height 9
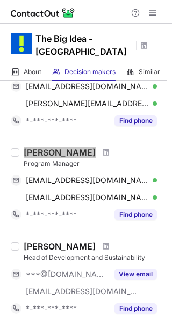
scroll to position [174, 0]
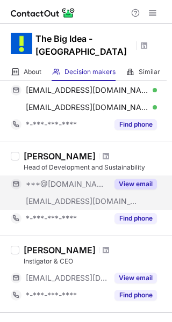
click at [143, 179] on button "View email" at bounding box center [135, 184] width 42 height 11
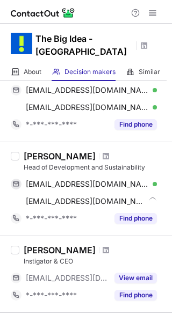
click at [52, 151] on div "Niamh Cooney" at bounding box center [60, 156] width 72 height 11
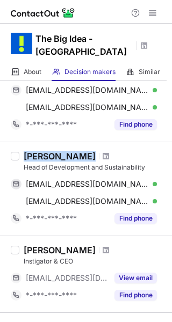
click at [52, 151] on div "Niamh Cooney" at bounding box center [60, 156] width 72 height 11
copy div "Niamh Cooney"
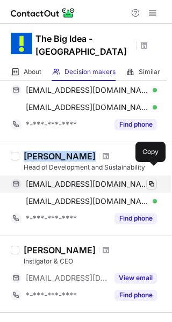
click at [151, 180] on span at bounding box center [151, 184] width 9 height 9
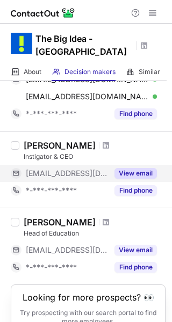
scroll to position [280, 0]
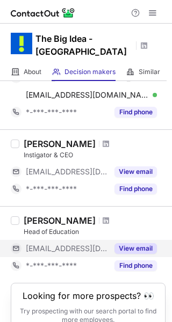
click at [139, 243] on button "View email" at bounding box center [135, 248] width 42 height 11
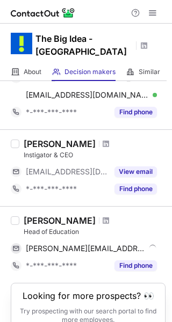
click at [61, 215] on div "Siobhan Blaney" at bounding box center [60, 220] width 72 height 11
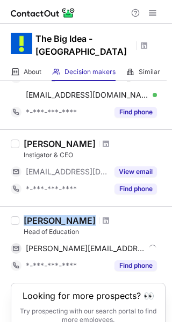
click at [61, 215] on div "Siobhan Blaney" at bounding box center [60, 220] width 72 height 11
copy div "Siobhan Blaney"
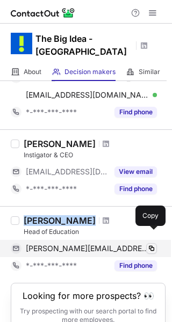
click at [148, 244] on span at bounding box center [151, 248] width 9 height 9
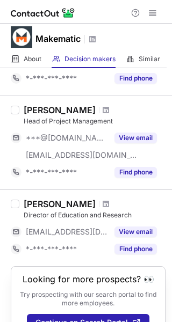
scroll to position [847, 0]
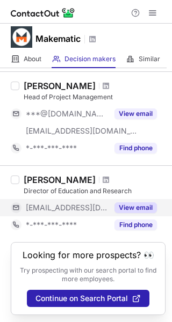
click at [141, 208] on button "View email" at bounding box center [135, 207] width 42 height 11
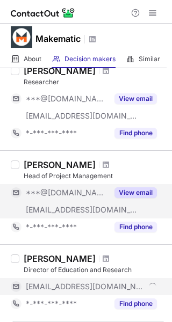
scroll to position [767, 0]
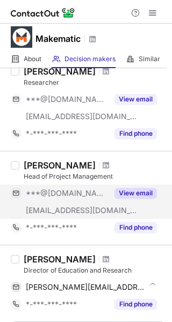
click at [135, 188] on button "View email" at bounding box center [135, 193] width 42 height 11
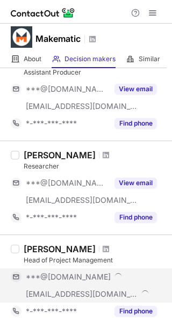
scroll to position [683, 0]
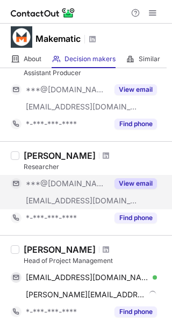
click at [134, 178] on button "View email" at bounding box center [135, 183] width 42 height 11
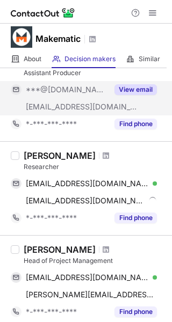
click at [133, 88] on button "View email" at bounding box center [135, 89] width 42 height 11
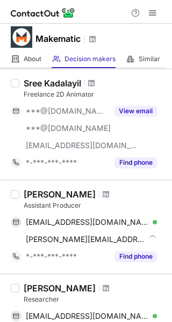
scroll to position [550, 0]
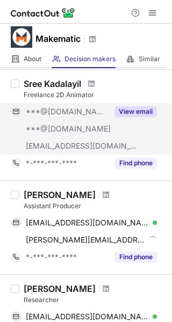
click at [134, 113] on button "View email" at bounding box center [135, 111] width 42 height 11
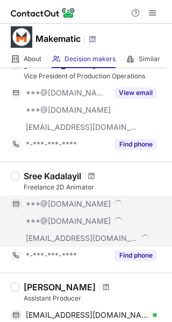
scroll to position [453, 0]
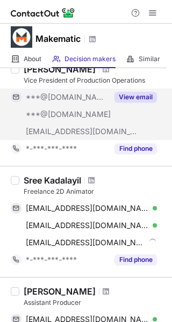
click at [135, 94] on button "View email" at bounding box center [135, 97] width 42 height 11
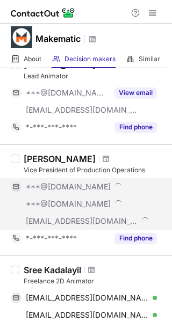
scroll to position [361, 0]
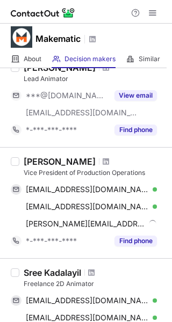
click at [135, 94] on button "View email" at bounding box center [135, 95] width 42 height 11
click at [135, 94] on div "***@[DOMAIN_NAME]" at bounding box center [91, 96] width 131 height 10
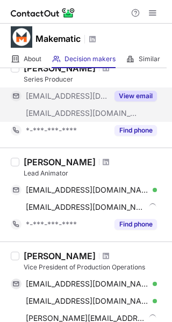
click at [136, 96] on button "View email" at bounding box center [135, 96] width 42 height 11
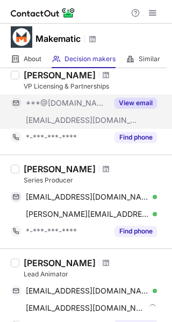
click at [136, 102] on button "View email" at bounding box center [135, 103] width 42 height 11
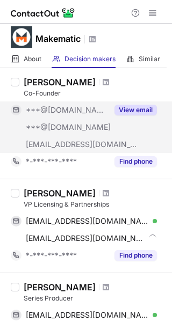
click at [138, 108] on button "View email" at bounding box center [135, 110] width 42 height 11
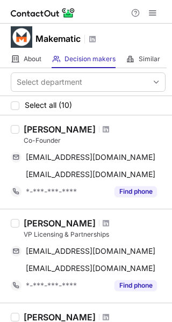
scroll to position [10, 0]
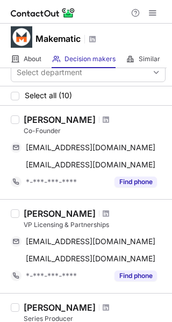
click at [50, 212] on div "[PERSON_NAME]" at bounding box center [60, 213] width 72 height 11
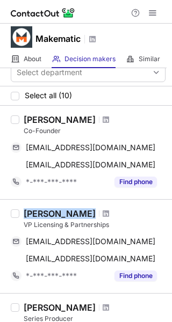
click at [50, 212] on div "Beatrijs Lelyveld" at bounding box center [60, 213] width 72 height 11
copy div "Beatrijs Lelyveld"
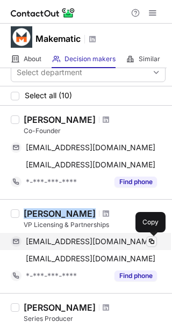
click at [148, 242] on span at bounding box center [151, 241] width 9 height 9
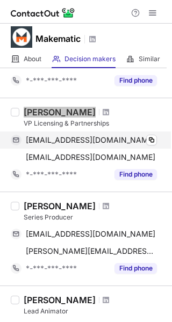
scroll to position [115, 0]
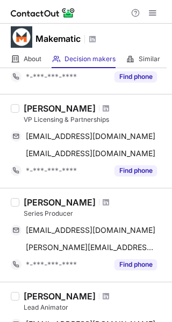
click at [67, 204] on div "Andrew Brooking" at bounding box center [60, 202] width 72 height 11
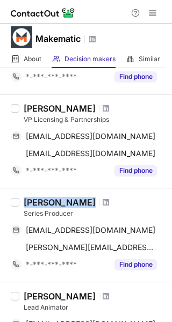
click at [67, 204] on div "Andrew Brooking" at bounding box center [60, 202] width 72 height 11
copy div "Andrew Brooking"
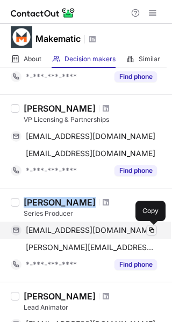
click at [149, 229] on span at bounding box center [151, 230] width 9 height 9
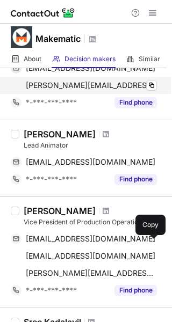
scroll to position [278, 0]
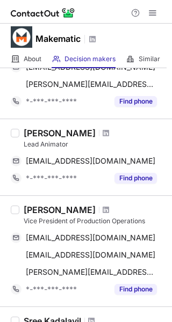
click at [52, 205] on div "Michelle Holt" at bounding box center [60, 210] width 72 height 11
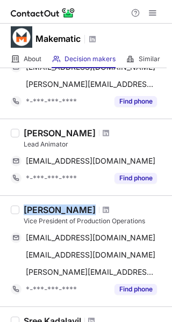
click at [52, 205] on div "Michelle Holt" at bounding box center [60, 210] width 72 height 11
copy div "Michelle Holt"
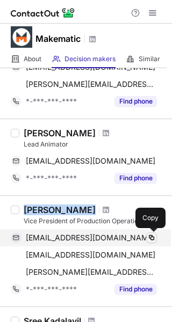
click at [152, 239] on span at bounding box center [151, 238] width 9 height 9
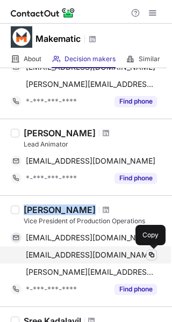
click at [153, 256] on span at bounding box center [151, 255] width 9 height 9
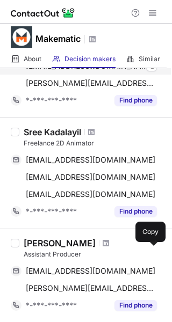
scroll to position [472, 0]
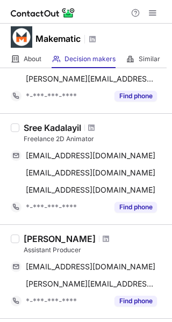
click at [67, 126] on div "Sree Kadalayil" at bounding box center [52, 127] width 57 height 11
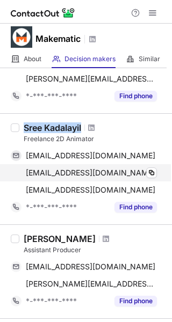
copy div "Sree Kadalayil"
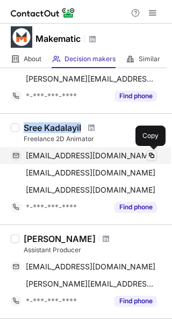
click at [152, 156] on span at bounding box center [151, 155] width 9 height 9
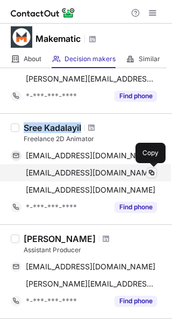
click at [153, 175] on span at bounding box center [151, 173] width 9 height 9
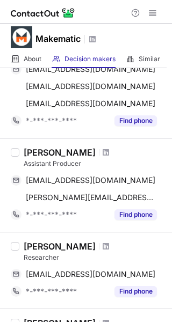
scroll to position [564, 0]
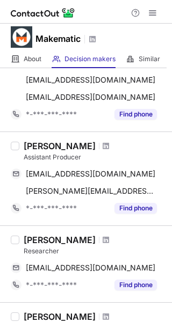
click at [62, 147] on div "Sheila Kayuma" at bounding box center [60, 146] width 72 height 11
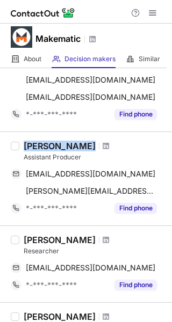
click at [62, 147] on div "Sheila Kayuma" at bounding box center [60, 146] width 72 height 11
copy div "Sheila Kayuma"
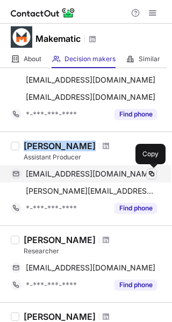
click at [153, 175] on span at bounding box center [151, 174] width 9 height 9
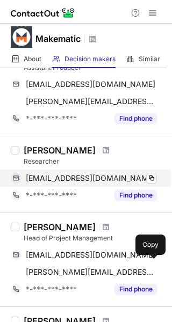
scroll to position [657, 0]
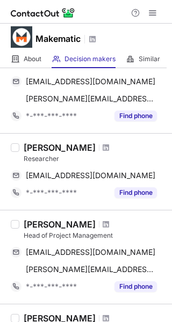
click at [34, 148] on div "Aine Carlin" at bounding box center [60, 147] width 72 height 11
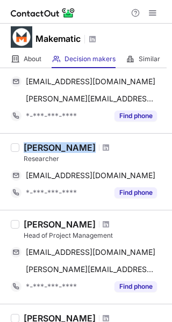
click at [34, 148] on div "Aine Carlin" at bounding box center [60, 147] width 72 height 11
copy div "Aine Carlin"
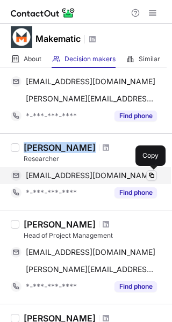
click at [147, 173] on span at bounding box center [151, 175] width 9 height 9
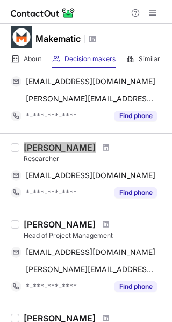
scroll to position [711, 0]
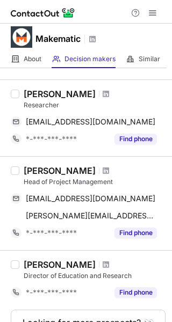
click at [61, 173] on div "Melissa Hodder" at bounding box center [60, 170] width 72 height 11
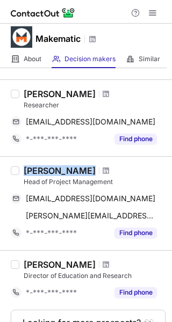
click at [61, 173] on div "Melissa Hodder" at bounding box center [60, 170] width 72 height 11
copy div "Melissa Hodder"
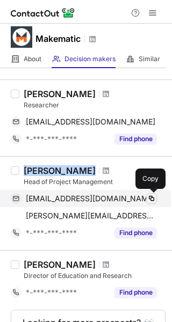
click at [153, 195] on span at bounding box center [151, 198] width 9 height 9
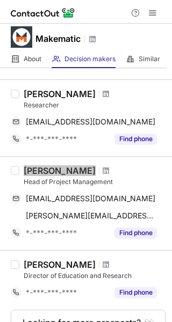
scroll to position [778, 0]
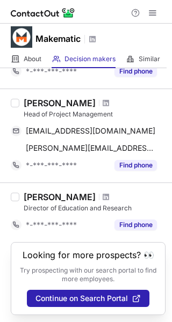
click at [56, 189] on div "Brenda Barr Director of Education and Research *-***-***-**** Find phone" at bounding box center [86, 213] width 172 height 60
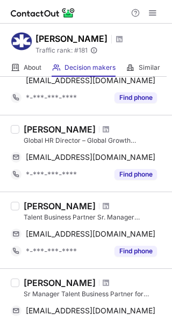
scroll to position [212, 0]
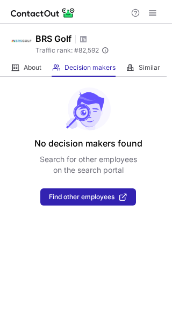
click at [165, 162] on div "No decision makers found Search for other employees on the search portal Find o…" at bounding box center [86, 141] width 172 height 129
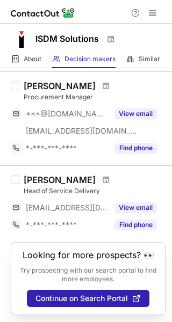
scroll to position [642, 0]
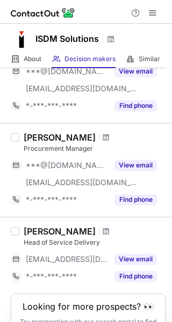
scroll to position [642, 0]
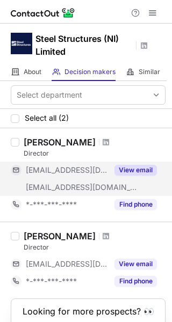
scroll to position [57, 0]
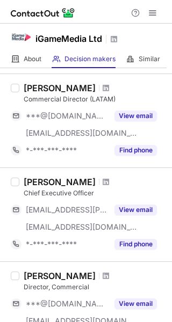
scroll to position [683, 0]
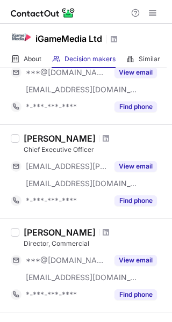
click at [39, 133] on div "Mike Cobain" at bounding box center [60, 138] width 72 height 11
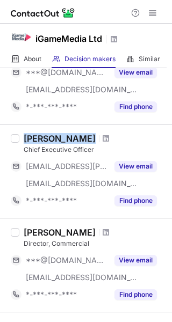
click at [39, 133] on div "Mike Cobain" at bounding box center [60, 138] width 72 height 11
copy div "Mike Cobain"
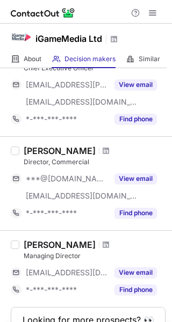
scroll to position [765, 0]
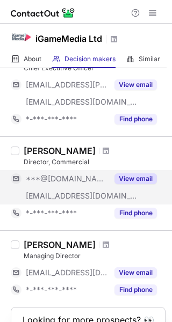
click at [135, 170] on div "View email" at bounding box center [132, 178] width 49 height 17
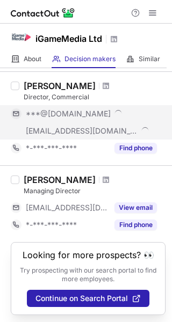
scroll to position [813, 0]
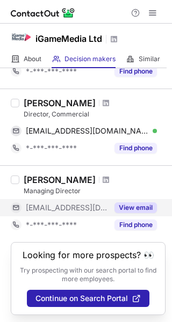
click at [127, 203] on button "View email" at bounding box center [135, 207] width 42 height 11
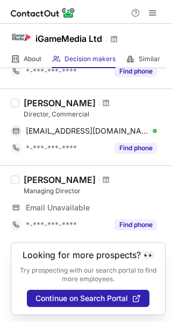
click at [63, 103] on div "Damien O'brien" at bounding box center [60, 103] width 72 height 11
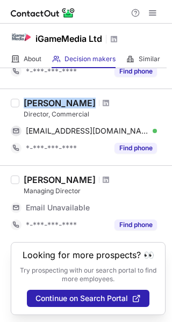
click at [63, 103] on div "Damien O'brien" at bounding box center [60, 103] width 72 height 11
copy div "Damien O'brien"
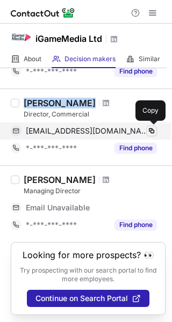
click at [147, 127] on span at bounding box center [151, 131] width 9 height 9
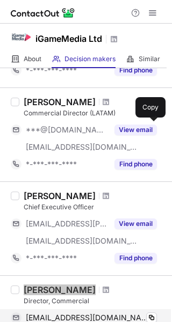
scroll to position [625, 0]
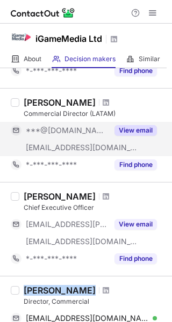
click at [126, 128] on button "View email" at bounding box center [135, 130] width 42 height 11
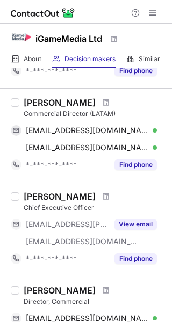
click at [49, 103] on div "Nick Soye" at bounding box center [60, 102] width 72 height 11
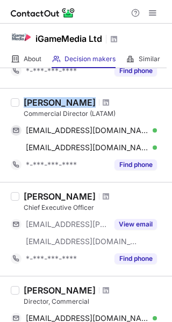
click at [49, 103] on div "Nick Soye" at bounding box center [60, 102] width 72 height 11
copy div "Nick Soye"
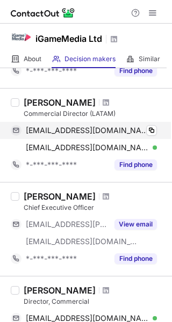
click at [144, 129] on div "nicksoye@gmail.com Verified" at bounding box center [91, 131] width 131 height 10
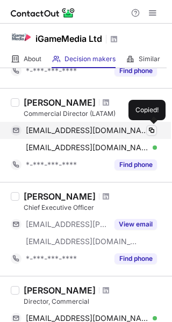
click at [154, 128] on span at bounding box center [151, 130] width 9 height 9
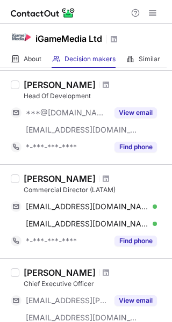
scroll to position [499, 0]
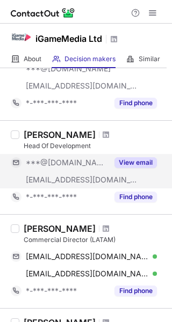
click at [132, 165] on button "View email" at bounding box center [135, 162] width 42 height 11
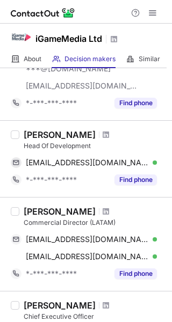
click at [63, 126] on div "Raymond Burke Head Of Development raymondburke94@gmail.com Verified Copy *-***-…" at bounding box center [86, 158] width 172 height 77
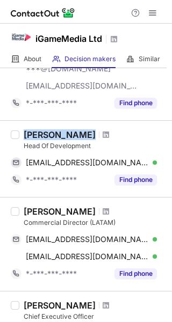
click at [63, 126] on div "Raymond Burke Head Of Development raymondburke94@gmail.com Verified Copy *-***-…" at bounding box center [86, 158] width 172 height 77
copy div "Raymond Burke"
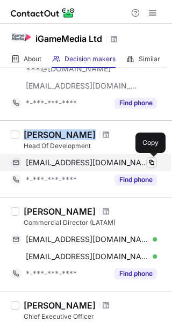
click at [152, 158] on span at bounding box center [151, 162] width 9 height 9
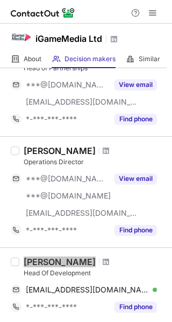
scroll to position [370, 0]
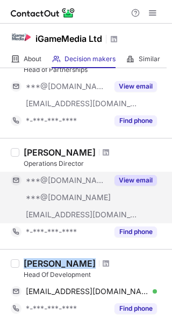
click at [130, 179] on button "View email" at bounding box center [135, 180] width 42 height 11
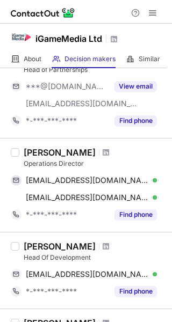
click at [65, 150] on div "Ronan Maguire" at bounding box center [60, 152] width 72 height 11
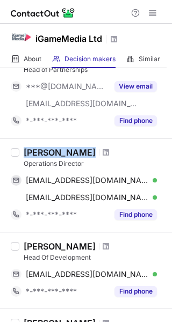
click at [65, 150] on div "Ronan Maguire" at bounding box center [60, 152] width 72 height 11
copy div "Ronan Maguire"
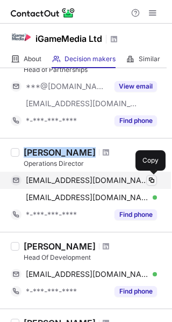
click at [154, 179] on span at bounding box center [151, 180] width 9 height 9
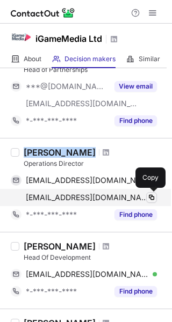
click at [151, 198] on span at bounding box center [151, 197] width 9 height 9
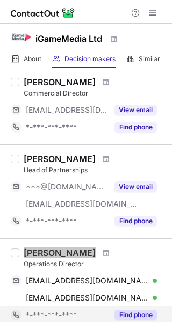
scroll to position [269, 0]
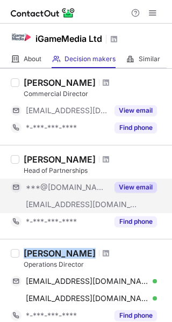
click at [147, 186] on button "View email" at bounding box center [135, 187] width 42 height 11
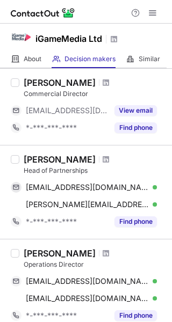
click at [56, 161] on div "Samuil Genov" at bounding box center [60, 159] width 72 height 11
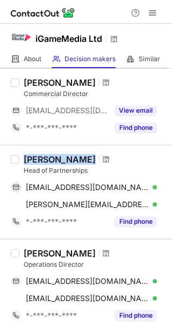
click at [56, 161] on div "Samuil Genov" at bounding box center [60, 159] width 72 height 11
copy div "Samuil Genov"
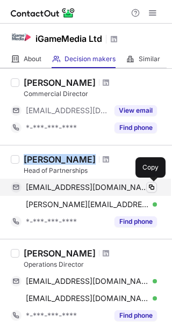
click at [153, 183] on span at bounding box center [151, 187] width 9 height 9
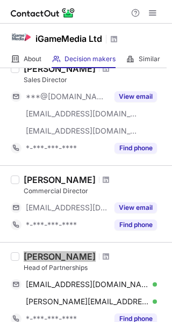
scroll to position [170, 0]
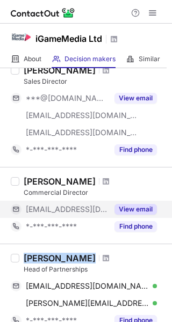
click at [141, 206] on button "View email" at bounding box center [135, 209] width 42 height 11
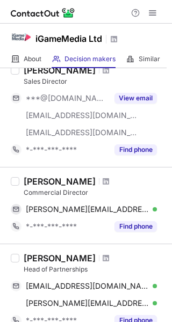
click at [44, 177] on div "Chris Cousin" at bounding box center [60, 181] width 72 height 11
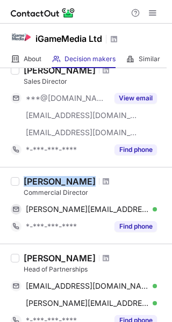
click at [44, 177] on div "Chris Cousin" at bounding box center [60, 181] width 72 height 11
copy div "Chris Cousin"
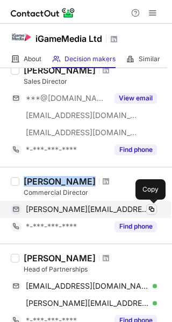
click at [155, 207] on span at bounding box center [151, 209] width 9 height 9
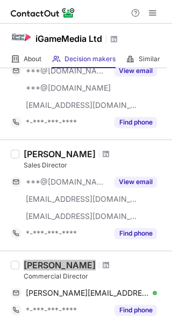
scroll to position [84, 0]
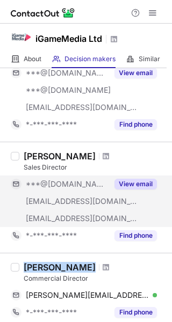
click at [141, 186] on button "View email" at bounding box center [135, 184] width 42 height 11
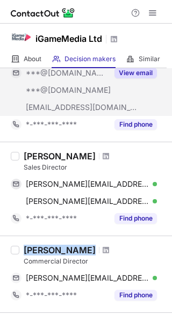
click at [131, 74] on button "View email" at bounding box center [135, 73] width 42 height 11
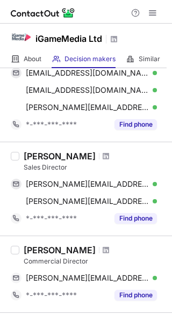
click at [52, 154] on div "Erin Quigley" at bounding box center [60, 156] width 72 height 11
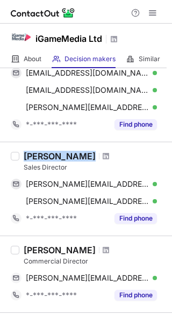
click at [52, 154] on div "Erin Quigley" at bounding box center [60, 156] width 72 height 11
copy div "Erin Quigley"
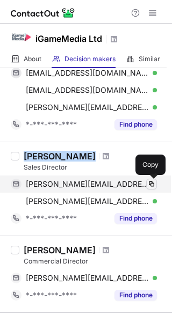
click at [153, 180] on span at bounding box center [151, 184] width 9 height 9
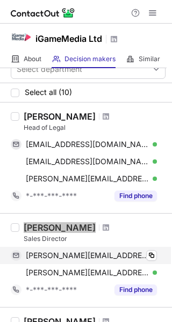
scroll to position [0, 0]
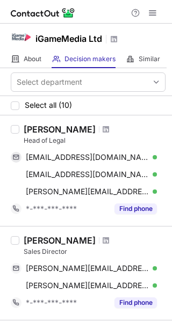
click at [54, 124] on div "Irina Chernyshova" at bounding box center [60, 129] width 72 height 11
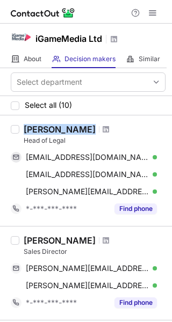
click at [54, 124] on div "Irina Chernyshova" at bounding box center [60, 129] width 72 height 11
copy div "Irina Chernyshova"
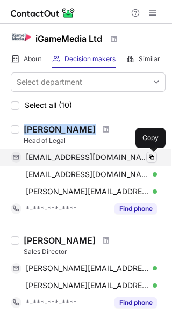
click at [149, 152] on button at bounding box center [151, 157] width 11 height 11
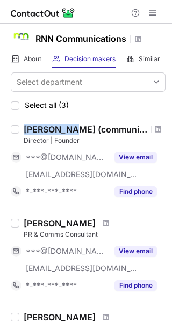
drag, startPoint x: 59, startPoint y: 128, endPoint x: 24, endPoint y: 126, distance: 35.5
click at [24, 126] on div "[PERSON_NAME] (communications Director" at bounding box center [86, 129] width 124 height 11
copy div "[PERSON_NAME]"
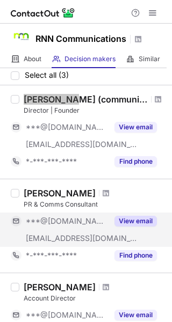
scroll to position [34, 0]
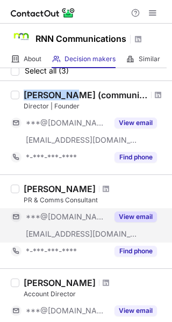
click at [127, 219] on button "View email" at bounding box center [135, 217] width 42 height 11
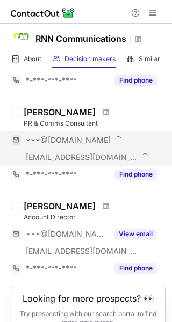
scroll to position [112, 0]
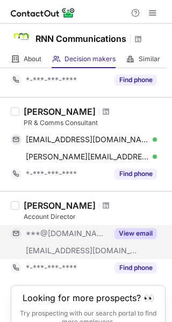
click at [132, 228] on button "View email" at bounding box center [135, 233] width 42 height 11
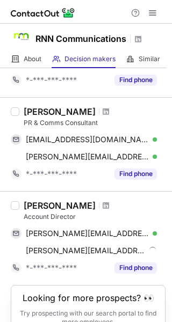
click at [50, 112] on div "[PERSON_NAME]" at bounding box center [60, 111] width 72 height 11
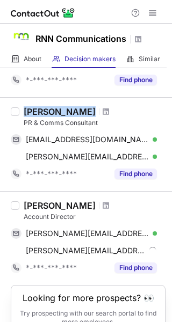
click at [50, 112] on div "Jill Mclernon" at bounding box center [60, 111] width 72 height 11
copy div "Jill Mclernon"
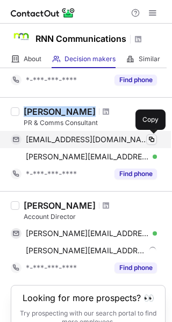
click at [146, 136] on button at bounding box center [151, 139] width 11 height 11
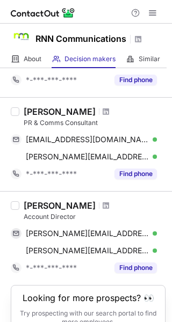
click at [60, 201] on div "Sarah Hanna" at bounding box center [60, 205] width 72 height 11
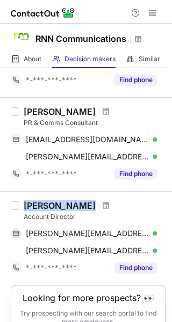
copy div "Sarah Hanna"
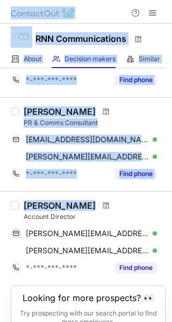
copy div "RNN Communications About About Company Decision makers View Employees Similar S…"
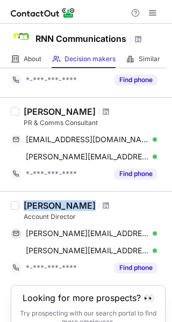
drag, startPoint x: 60, startPoint y: 201, endPoint x: 81, endPoint y: 206, distance: 21.4
click at [81, 206] on div "Sarah Hanna" at bounding box center [95, 205] width 142 height 11
copy div "Sarah Hanna"
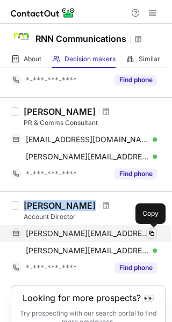
click at [149, 234] on span at bounding box center [151, 233] width 9 height 9
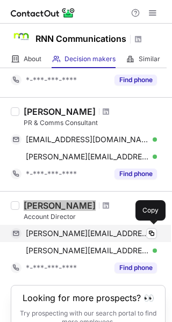
scroll to position [156, 0]
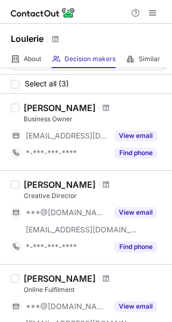
scroll to position [28, 0]
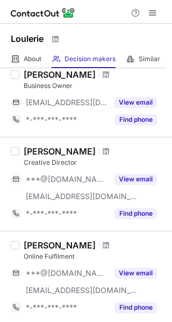
scroll to position [58, 0]
